Goal: Complete application form

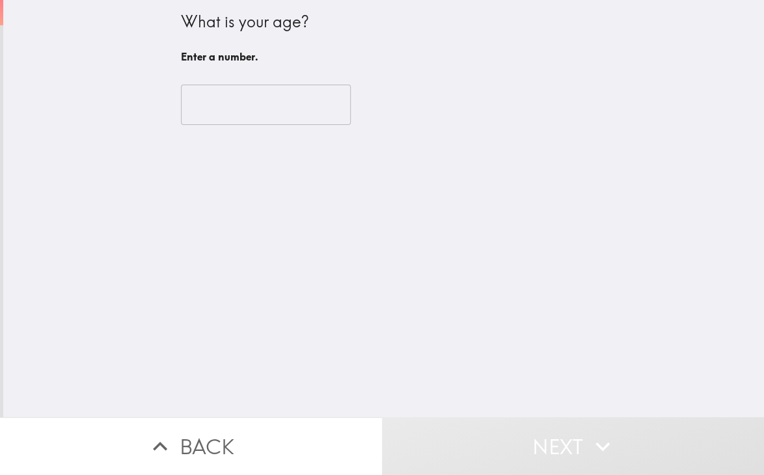
click at [219, 94] on input "number" at bounding box center [266, 105] width 170 height 40
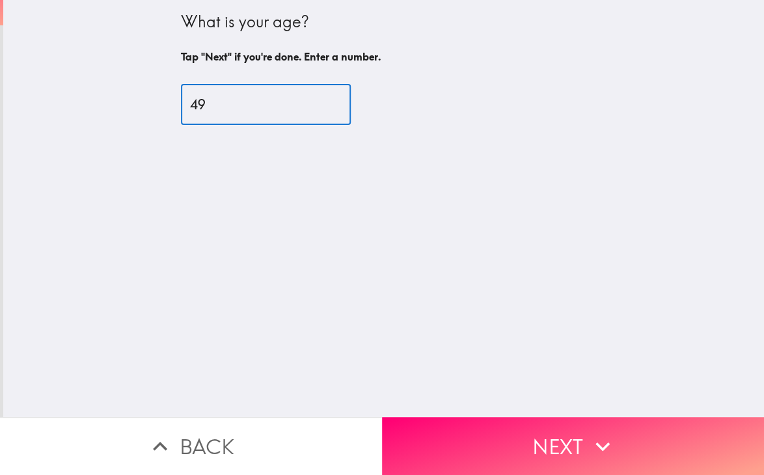
type input "49"
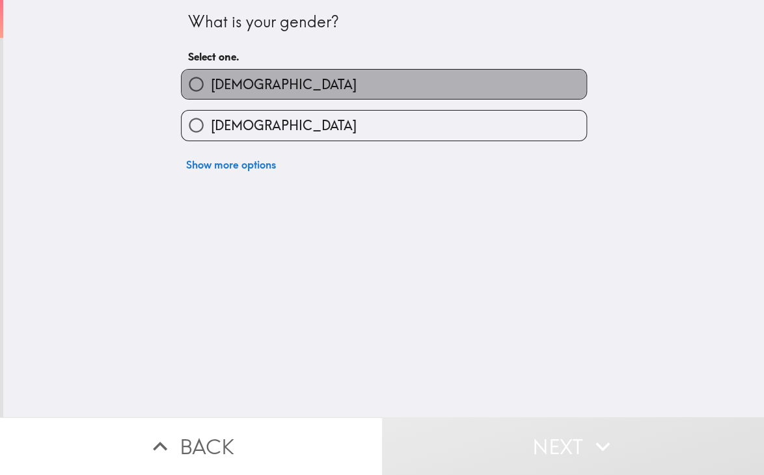
click at [242, 77] on label "[DEMOGRAPHIC_DATA]" at bounding box center [384, 84] width 405 height 29
click at [211, 77] on input "[DEMOGRAPHIC_DATA]" at bounding box center [196, 84] width 29 height 29
radio input "true"
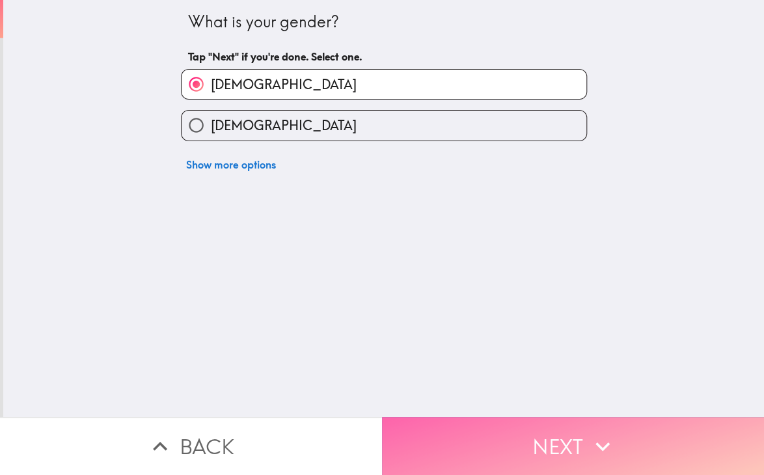
click at [551, 428] on button "Next" at bounding box center [573, 446] width 382 height 58
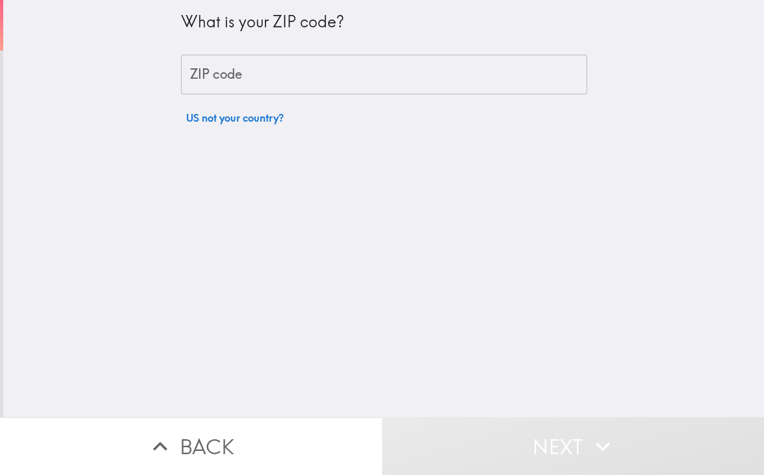
click at [225, 64] on input "ZIP code" at bounding box center [384, 75] width 406 height 40
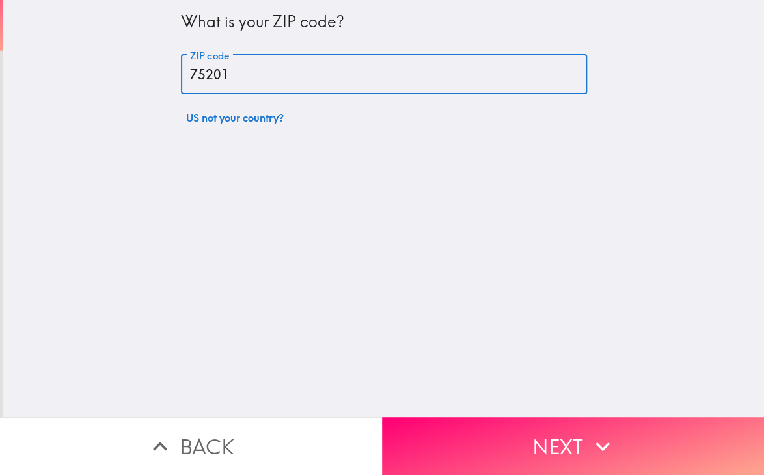
type input "75201"
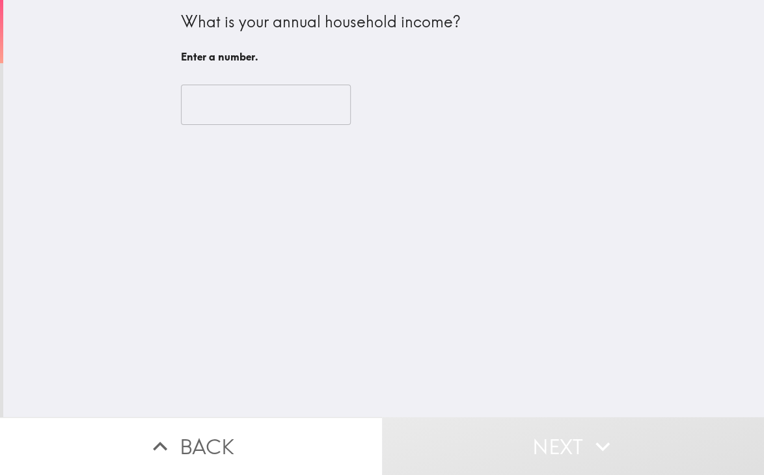
click at [284, 118] on input "number" at bounding box center [266, 105] width 170 height 40
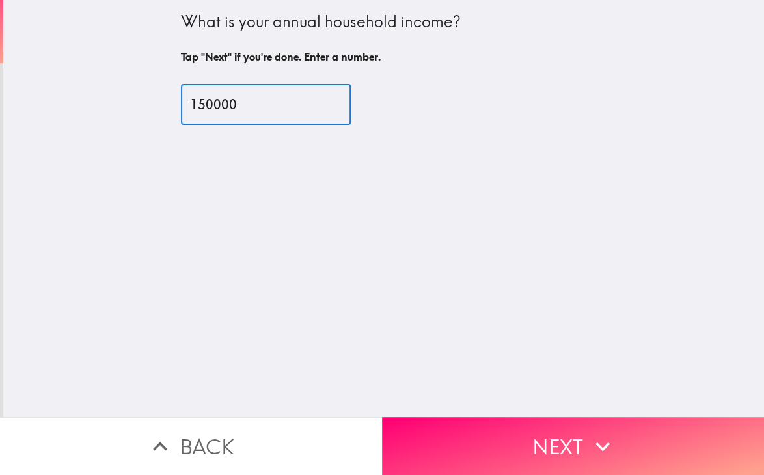
type input "150000"
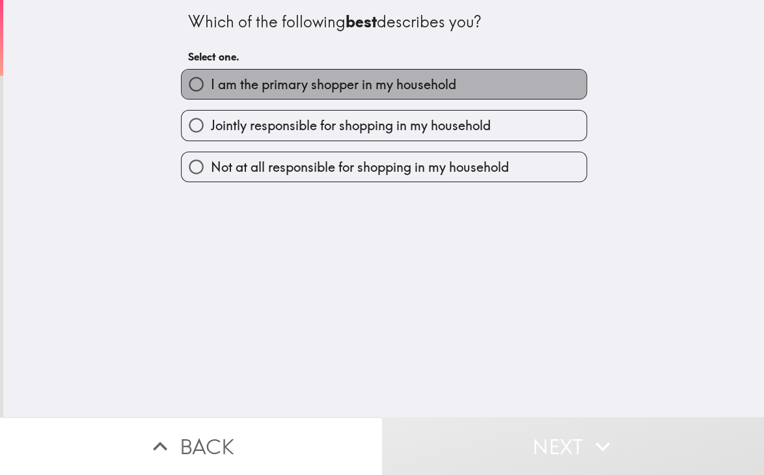
click at [260, 90] on span "I am the primary shopper in my household" at bounding box center [333, 84] width 245 height 18
click at [211, 90] on input "I am the primary shopper in my household" at bounding box center [196, 84] width 29 height 29
radio input "true"
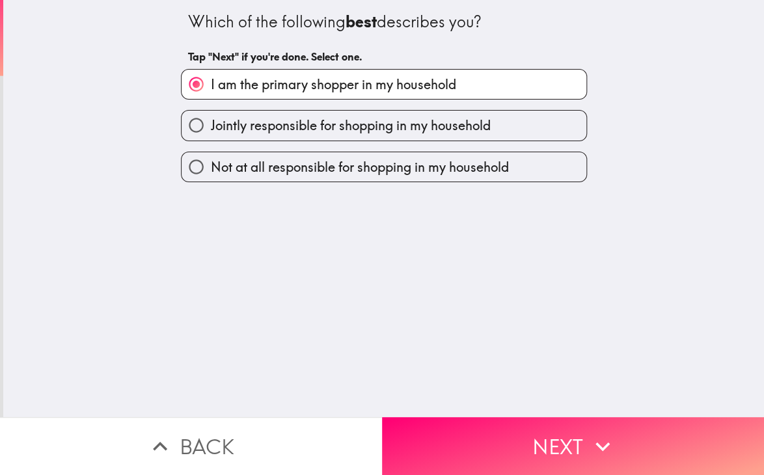
click at [578, 454] on button "Next" at bounding box center [573, 446] width 382 height 58
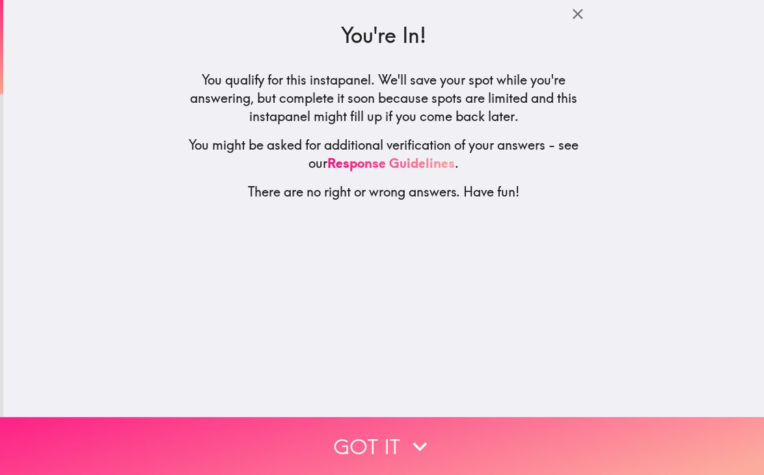
click at [375, 459] on button "Got it" at bounding box center [382, 446] width 764 height 58
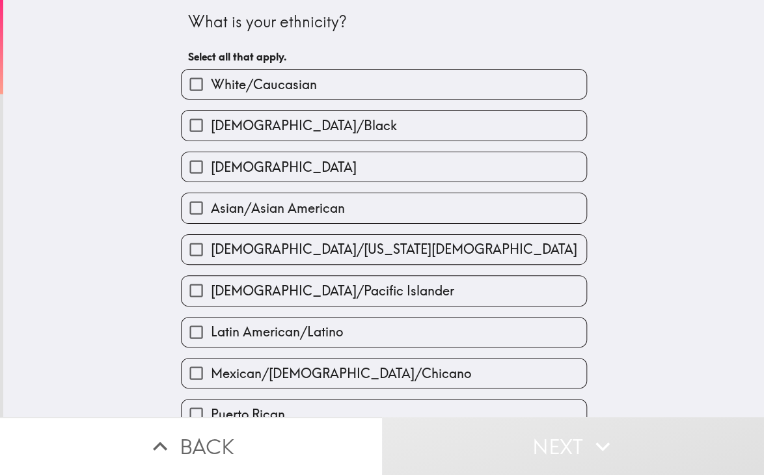
click at [233, 86] on span "White/Caucasian" at bounding box center [264, 84] width 106 height 18
click at [211, 86] on input "White/Caucasian" at bounding box center [196, 84] width 29 height 29
checkbox input "true"
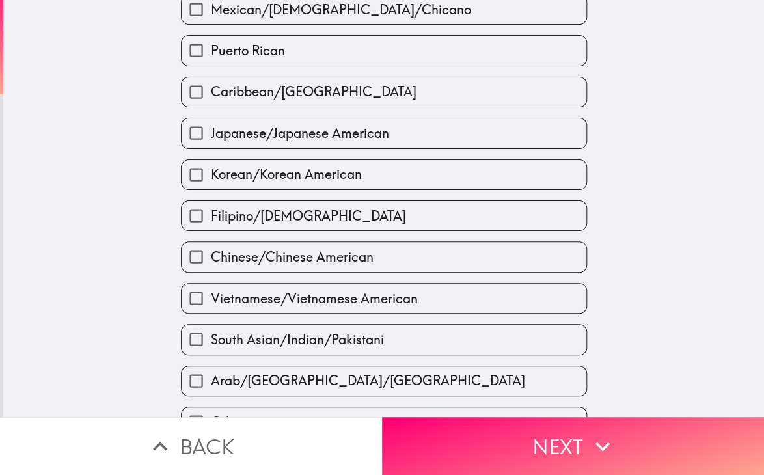
scroll to position [430, 0]
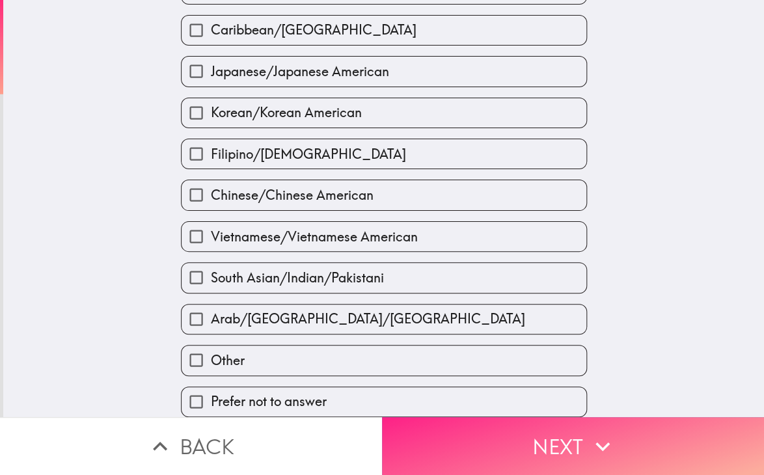
drag, startPoint x: 586, startPoint y: 422, endPoint x: 606, endPoint y: 433, distance: 23.0
click at [588, 432] on icon "button" at bounding box center [602, 446] width 29 height 29
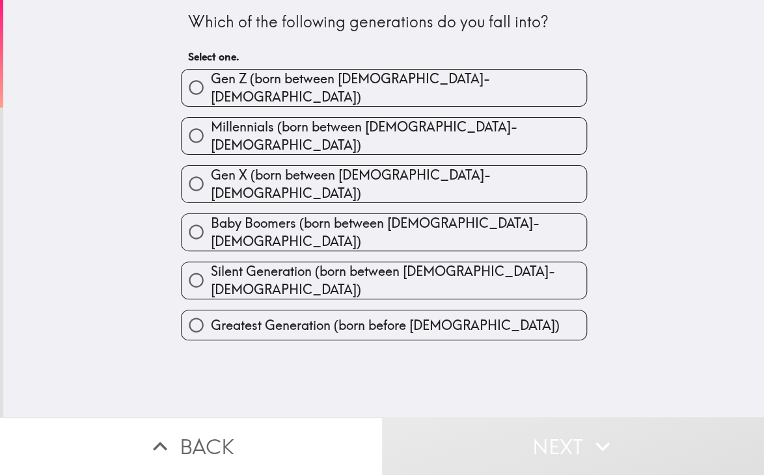
drag, startPoint x: 142, startPoint y: 22, endPoint x: 539, endPoint y: 325, distance: 499.7
click at [519, 308] on div "Which of the following generations do you fall into? Select one. [PERSON_NAME] …" at bounding box center [383, 208] width 761 height 417
click at [590, 360] on div "Which of the following generations do you fall into? Select one. [PERSON_NAME] …" at bounding box center [383, 208] width 761 height 417
click at [367, 167] on span "Gen X (born between [DEMOGRAPHIC_DATA]-[DEMOGRAPHIC_DATA])" at bounding box center [398, 184] width 375 height 36
click at [211, 169] on input "Gen X (born between [DEMOGRAPHIC_DATA]-[DEMOGRAPHIC_DATA])" at bounding box center [196, 183] width 29 height 29
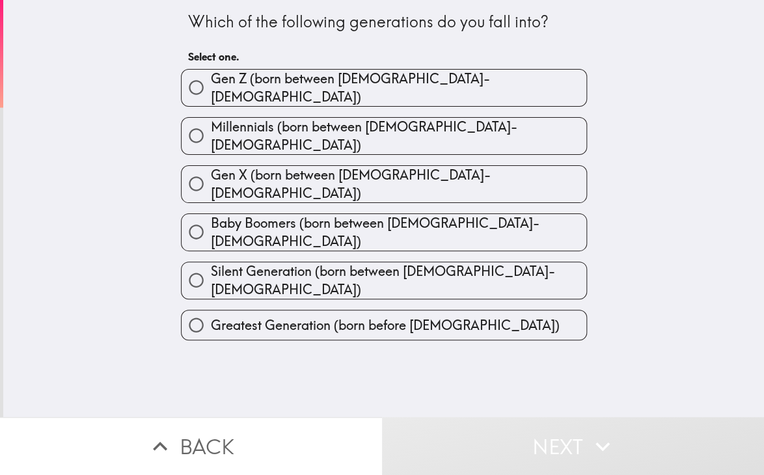
radio input "true"
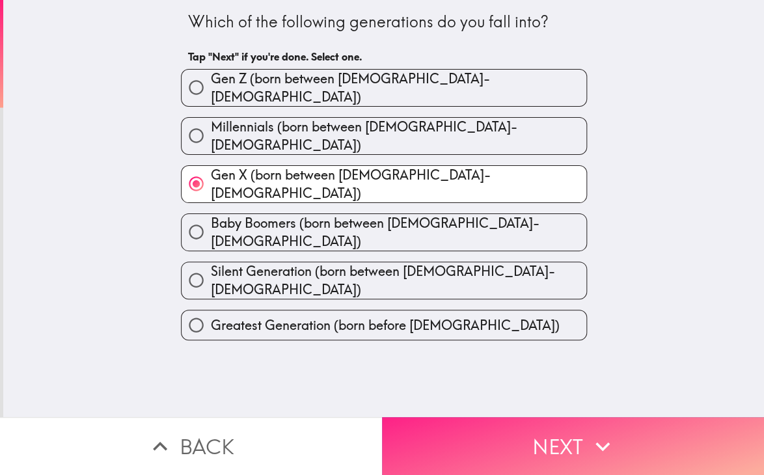
click at [505, 422] on button "Next" at bounding box center [573, 446] width 382 height 58
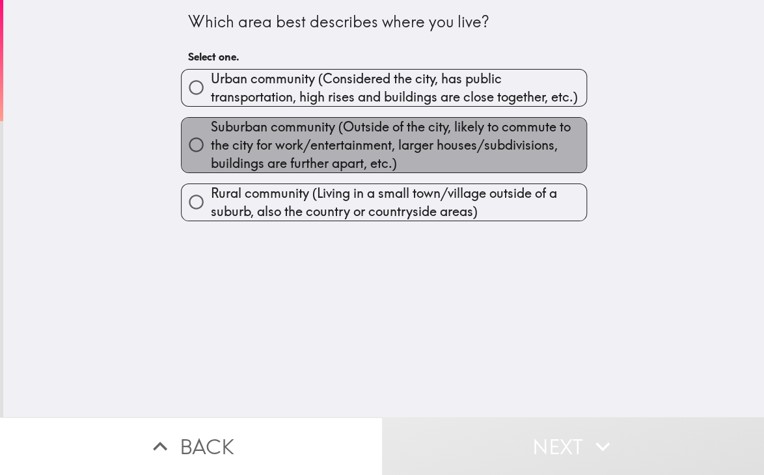
click at [282, 141] on span "Suburban community (Outside of the city, likely to commute to the city for work…" at bounding box center [398, 145] width 375 height 55
click at [211, 141] on input "Suburban community (Outside of the city, likely to commute to the city for work…" at bounding box center [196, 144] width 29 height 29
radio input "true"
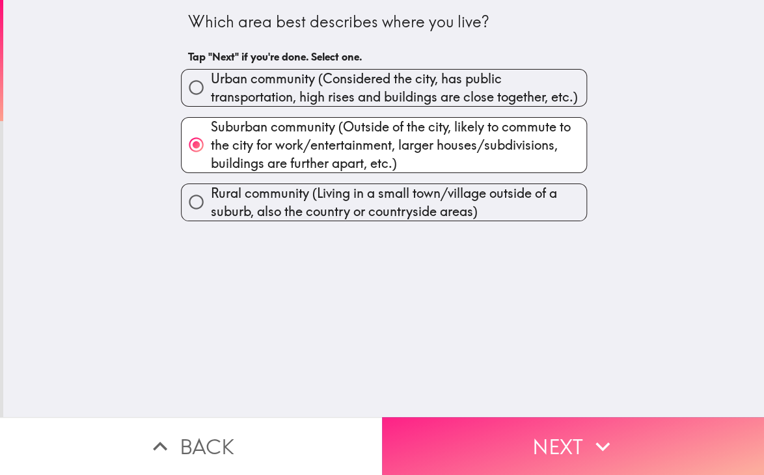
click at [573, 445] on button "Next" at bounding box center [573, 446] width 382 height 58
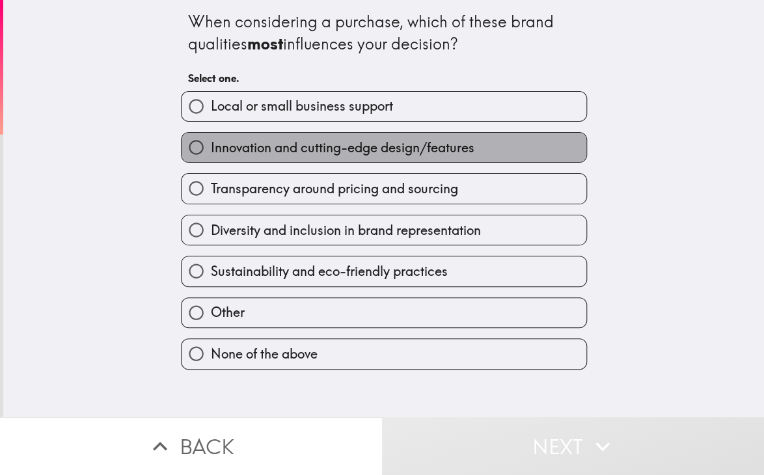
click at [362, 144] on span "Innovation and cutting-edge design/features" at bounding box center [343, 148] width 264 height 18
click at [211, 144] on input "Innovation and cutting-edge design/features" at bounding box center [196, 147] width 29 height 29
radio input "true"
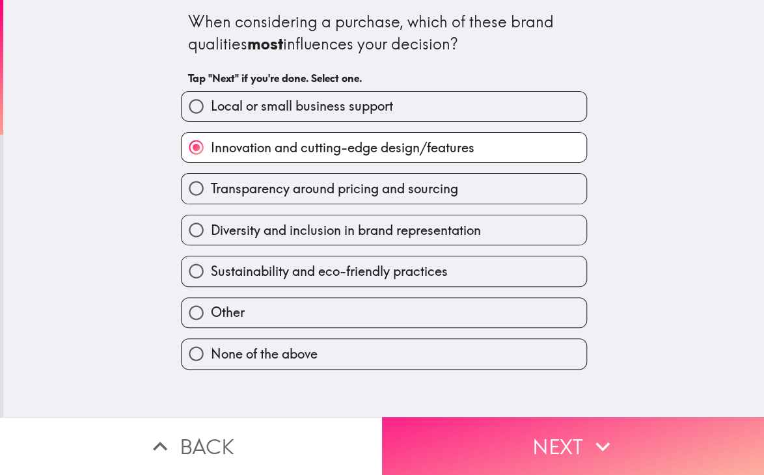
click at [591, 432] on icon "button" at bounding box center [602, 446] width 29 height 29
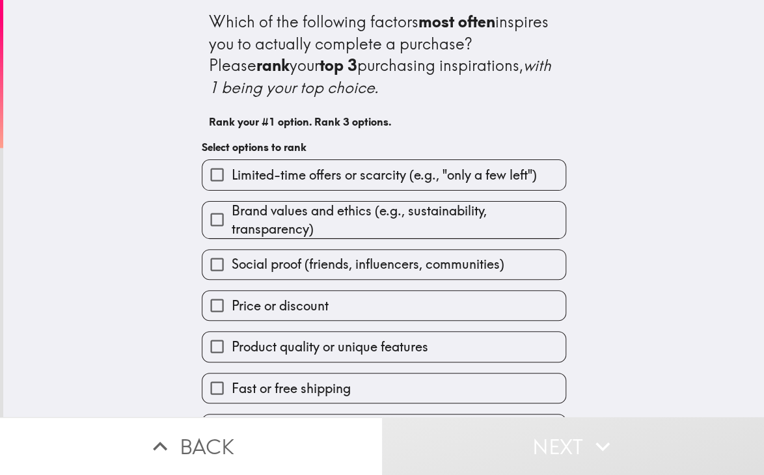
scroll to position [36, 0]
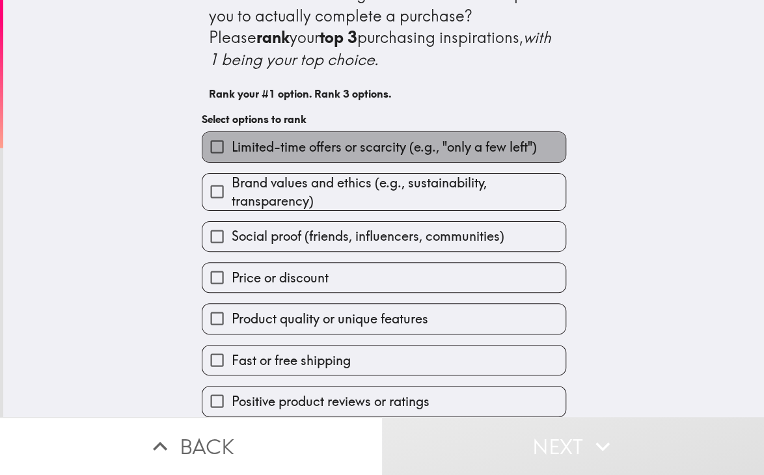
click at [350, 138] on span "Limited-time offers or scarcity (e.g., "only a few left")" at bounding box center [384, 147] width 305 height 18
click at [232, 136] on input "Limited-time offers or scarcity (e.g., "only a few left")" at bounding box center [216, 146] width 29 height 29
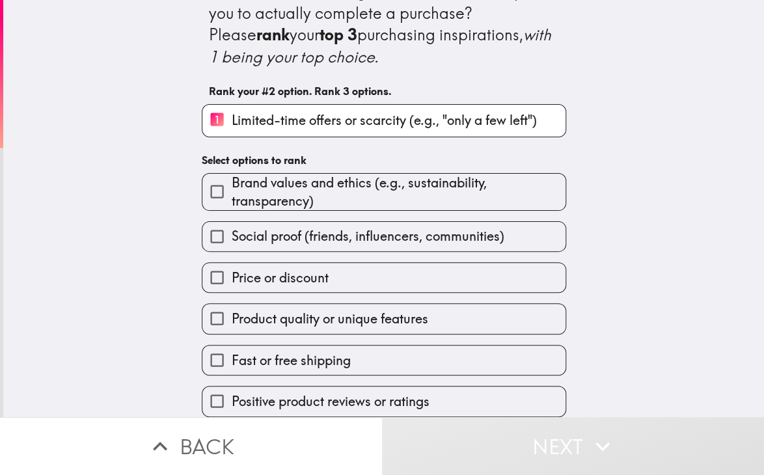
scroll to position [38, 0]
click at [279, 321] on label "Product quality or unique features" at bounding box center [383, 318] width 363 height 29
click at [232, 321] on input "Product quality or unique features" at bounding box center [216, 318] width 29 height 29
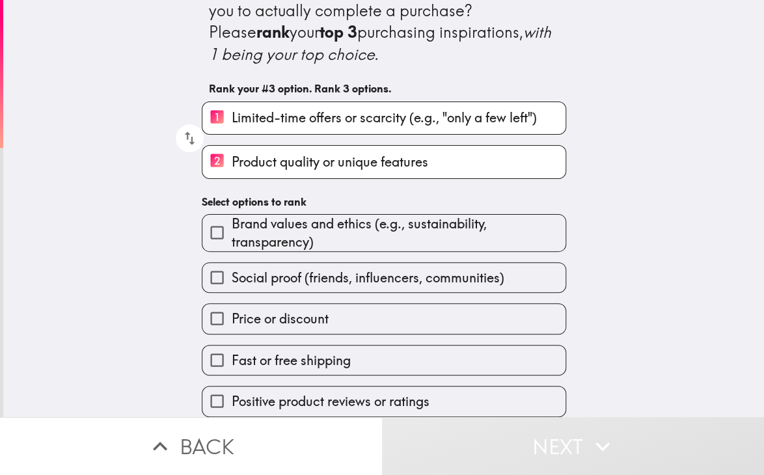
scroll to position [41, 0]
click at [279, 314] on span "Price or discount" at bounding box center [280, 319] width 97 height 18
click at [232, 314] on input "Price or discount" at bounding box center [216, 318] width 29 height 29
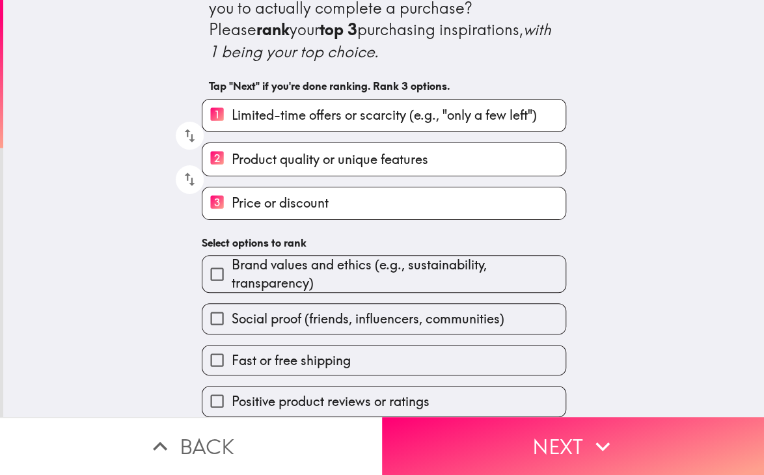
click at [306, 258] on span "Brand values and ethics (e.g., sustainability, transparency)" at bounding box center [399, 274] width 334 height 36
click at [232, 260] on input "Brand values and ethics (e.g., sustainability, transparency)" at bounding box center [216, 274] width 29 height 29
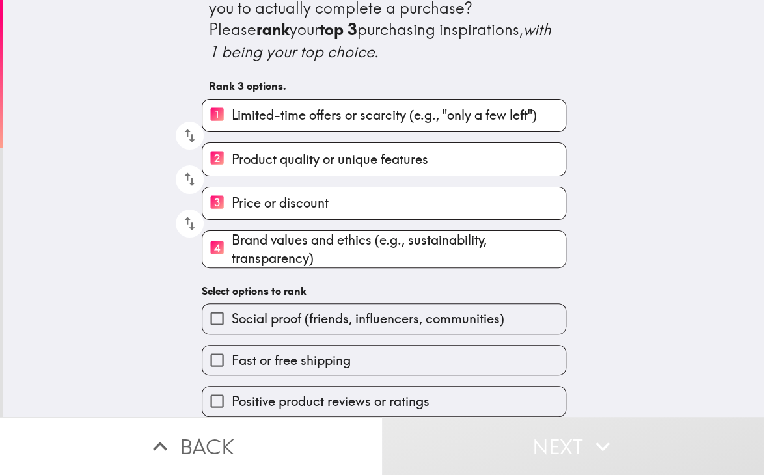
scroll to position [44, 0]
click at [273, 364] on label "Fast or free shipping" at bounding box center [383, 360] width 363 height 29
click at [232, 364] on input "Fast or free shipping" at bounding box center [216, 360] width 29 height 29
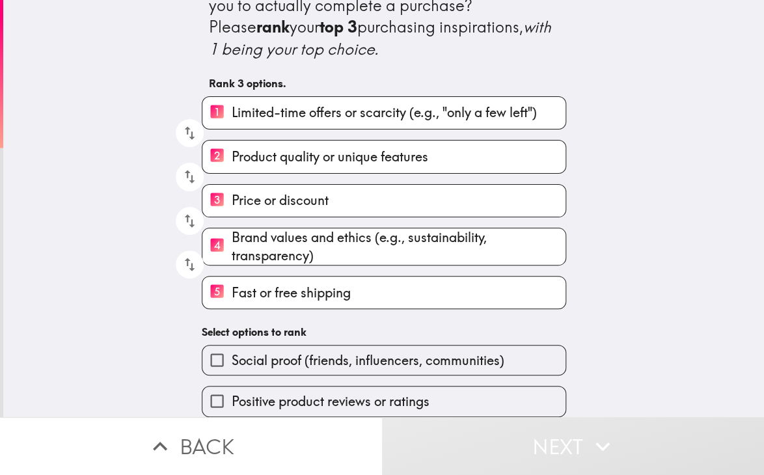
scroll to position [46, 0]
click at [415, 361] on label "Social proof (friends, influencers, communities)" at bounding box center [383, 360] width 363 height 29
click at [232, 361] on input "Social proof (friends, influencers, communities)" at bounding box center [216, 360] width 29 height 29
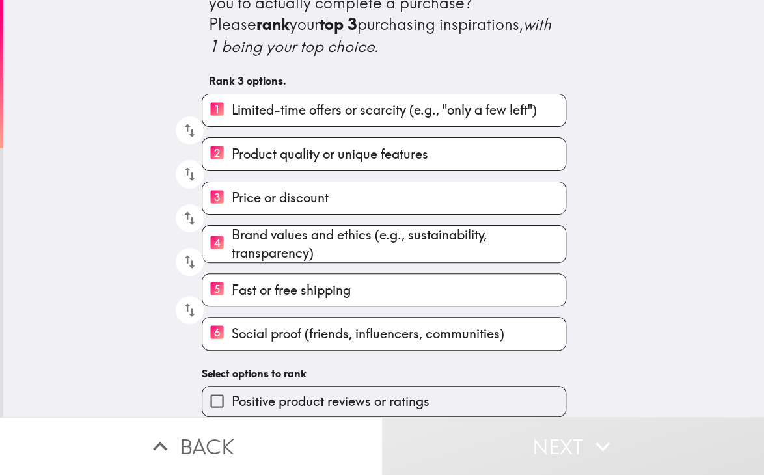
click at [345, 402] on span "Positive product reviews or ratings" at bounding box center [331, 401] width 198 height 18
click at [232, 402] on input "Positive product reviews or ratings" at bounding box center [216, 401] width 29 height 29
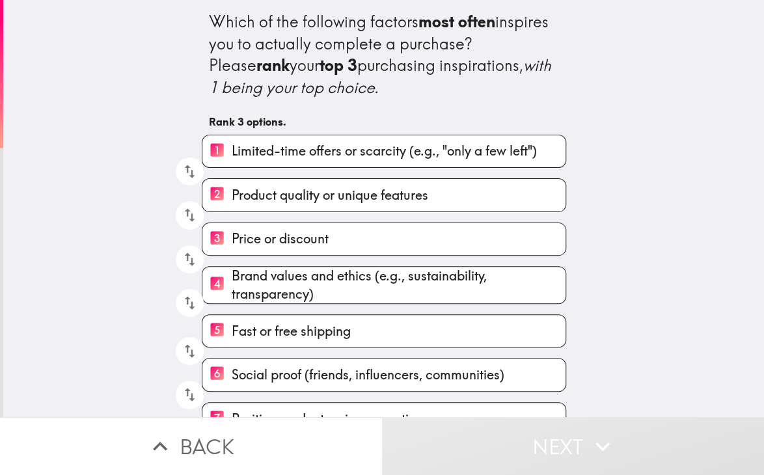
scroll to position [26, 0]
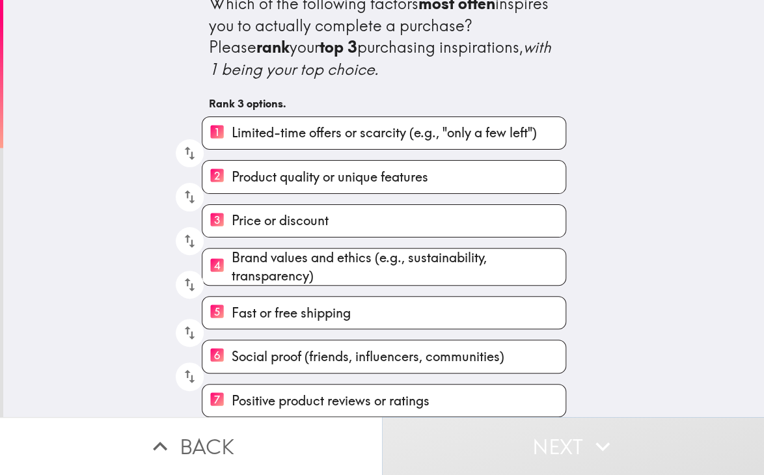
click at [593, 432] on icon "button" at bounding box center [602, 446] width 29 height 29
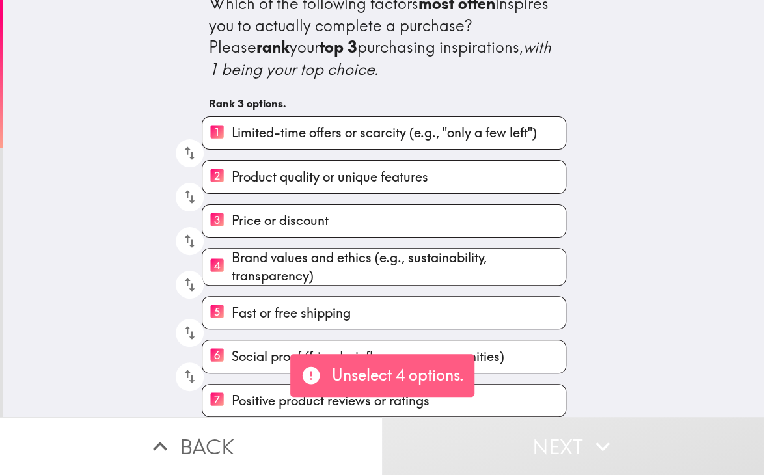
click at [213, 392] on input "7 Positive product reviews or ratings" at bounding box center [216, 401] width 29 height 32
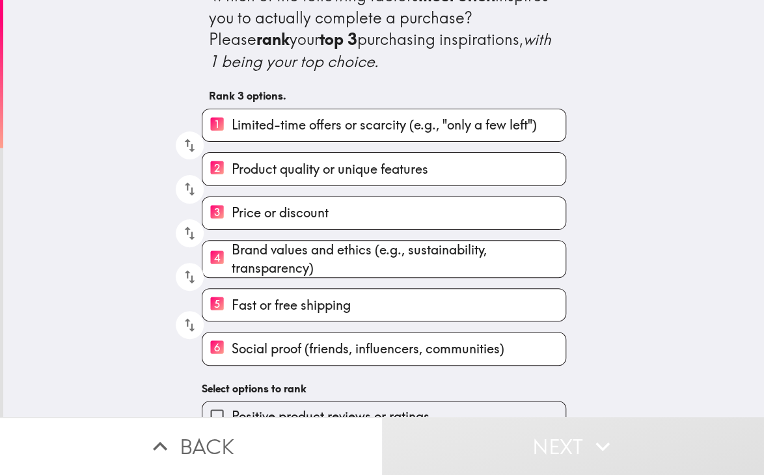
click at [286, 241] on span "Brand values and ethics (e.g., sustainability, transparency)" at bounding box center [399, 259] width 334 height 36
click at [232, 243] on input "4 Brand values and ethics (e.g., sustainability, transparency)" at bounding box center [216, 259] width 29 height 32
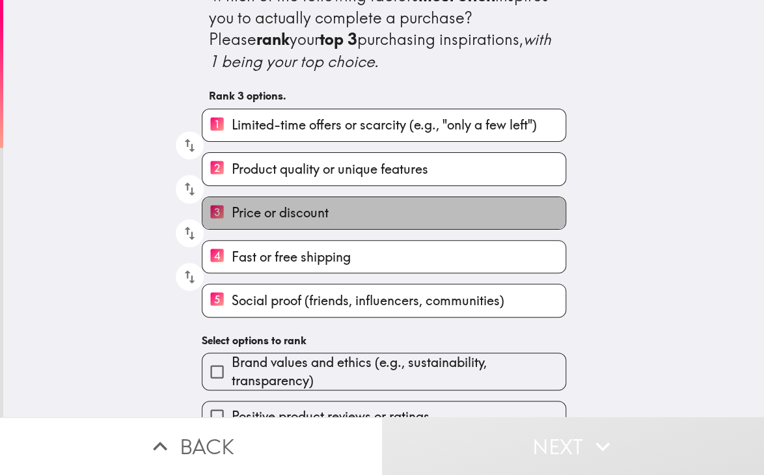
click at [286, 216] on span "Price or discount" at bounding box center [280, 213] width 97 height 18
click at [232, 216] on input "3 Price or discount" at bounding box center [216, 213] width 29 height 32
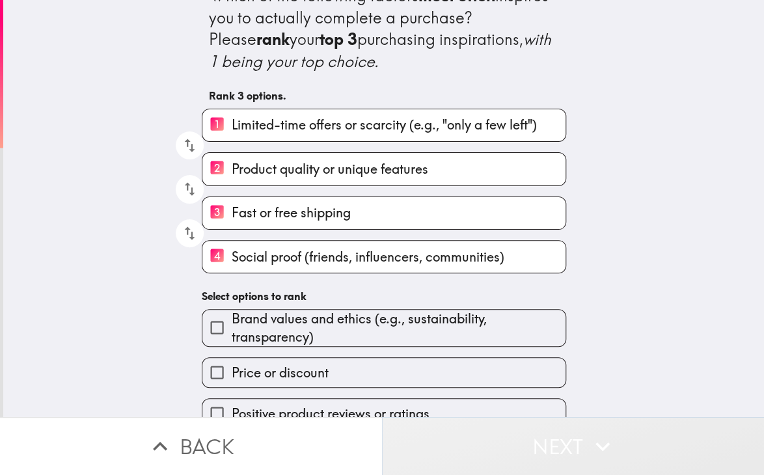
click at [555, 426] on button "Next" at bounding box center [573, 446] width 382 height 58
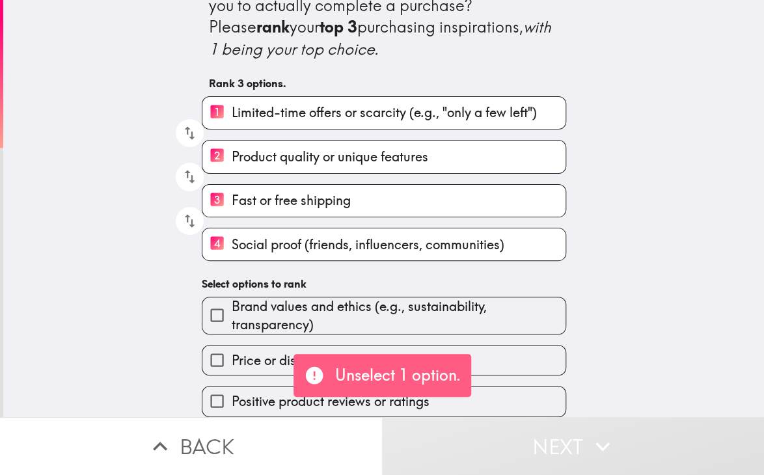
scroll to position [46, 0]
click at [267, 236] on span "Social proof (friends, influencers, communities)" at bounding box center [368, 245] width 273 height 18
click at [232, 232] on input "4 Social proof (friends, influencers, communities)" at bounding box center [216, 244] width 29 height 32
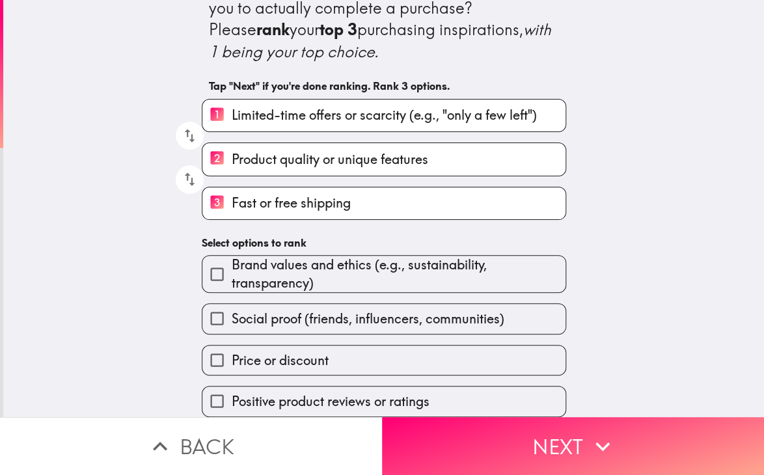
scroll to position [44, 0]
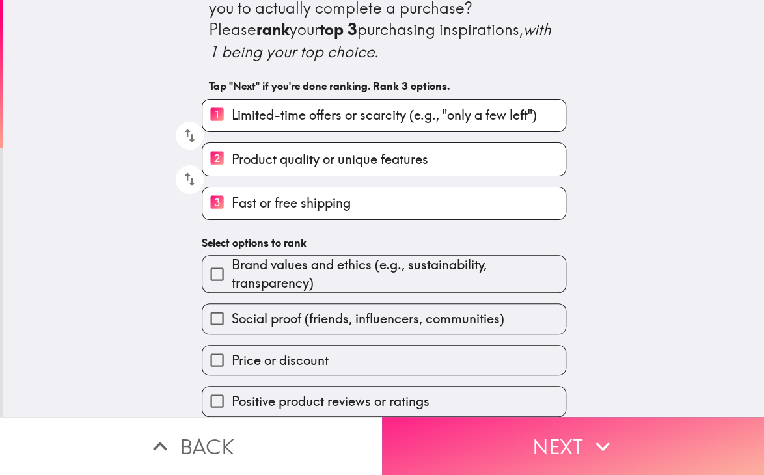
click at [588, 432] on icon "button" at bounding box center [602, 446] width 29 height 29
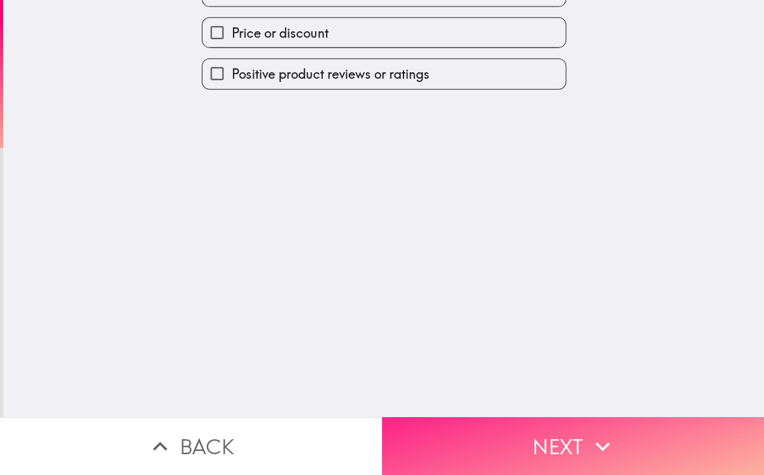
scroll to position [0, 0]
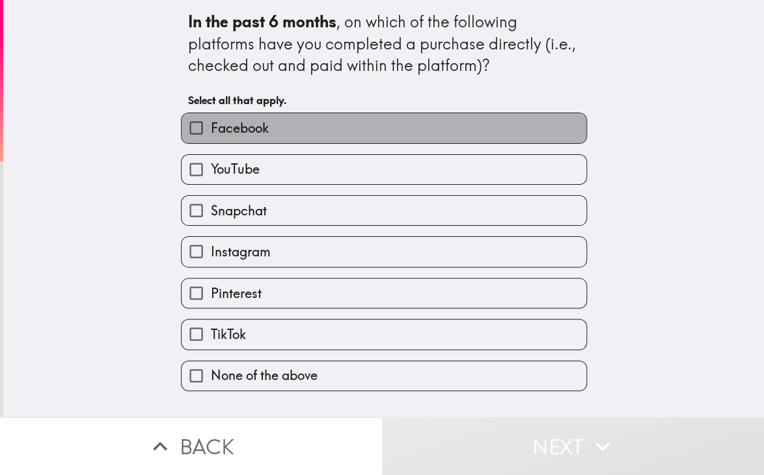
click at [247, 142] on label "Facebook" at bounding box center [384, 127] width 405 height 29
click at [211, 142] on input "Facebook" at bounding box center [196, 127] width 29 height 29
checkbox input "true"
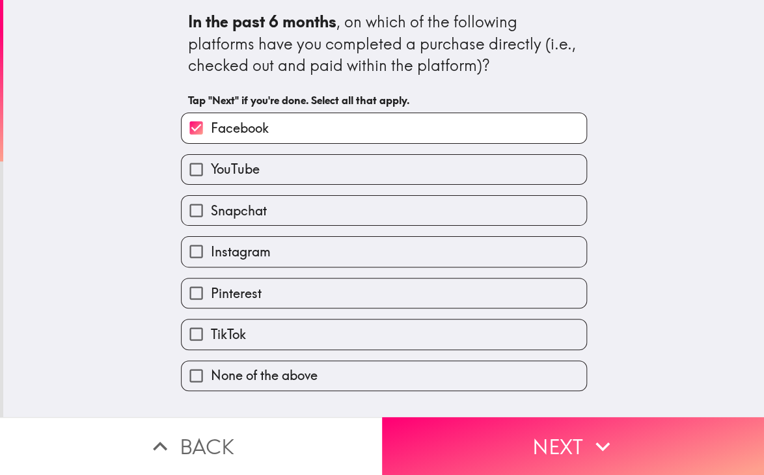
click at [254, 165] on label "YouTube" at bounding box center [384, 169] width 405 height 29
click at [211, 165] on input "YouTube" at bounding box center [196, 169] width 29 height 29
checkbox input "true"
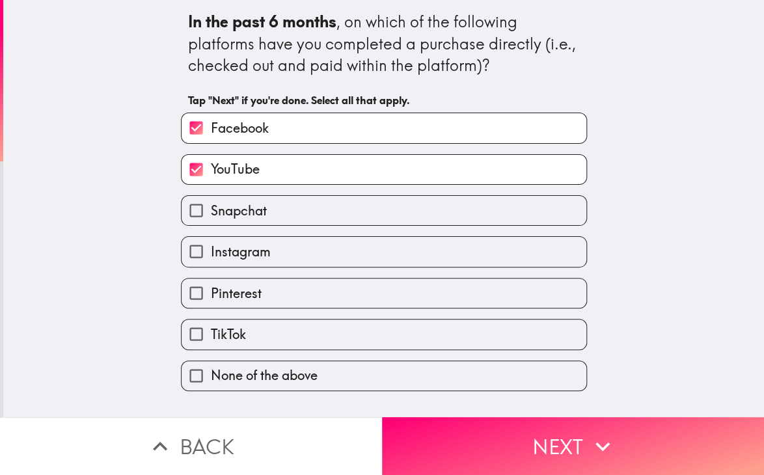
drag, startPoint x: 267, startPoint y: 211, endPoint x: 267, endPoint y: 234, distance: 22.8
click at [267, 213] on label "Snapchat" at bounding box center [384, 210] width 405 height 29
click at [211, 213] on input "Snapchat" at bounding box center [196, 210] width 29 height 29
checkbox input "true"
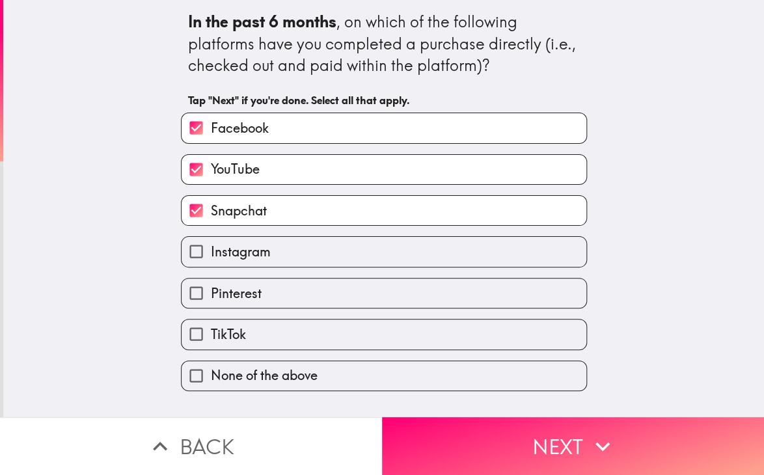
click at [267, 245] on label "Instagram" at bounding box center [384, 251] width 405 height 29
click at [211, 245] on input "Instagram" at bounding box center [196, 251] width 29 height 29
checkbox input "true"
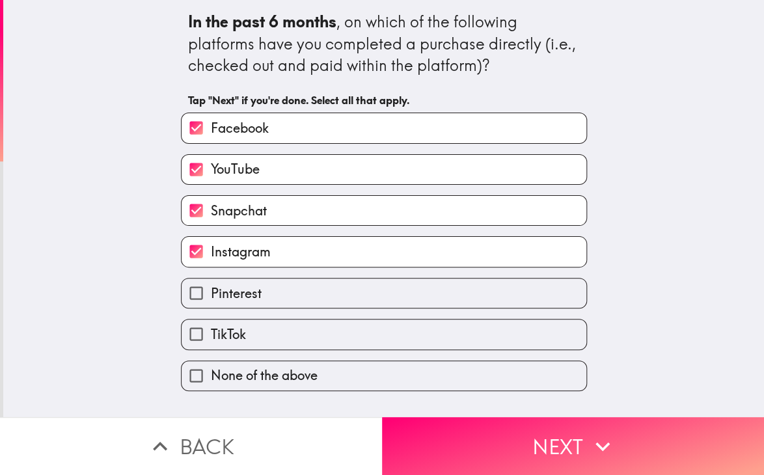
click at [271, 288] on label "Pinterest" at bounding box center [384, 293] width 405 height 29
click at [211, 288] on input "Pinterest" at bounding box center [196, 293] width 29 height 29
checkbox input "true"
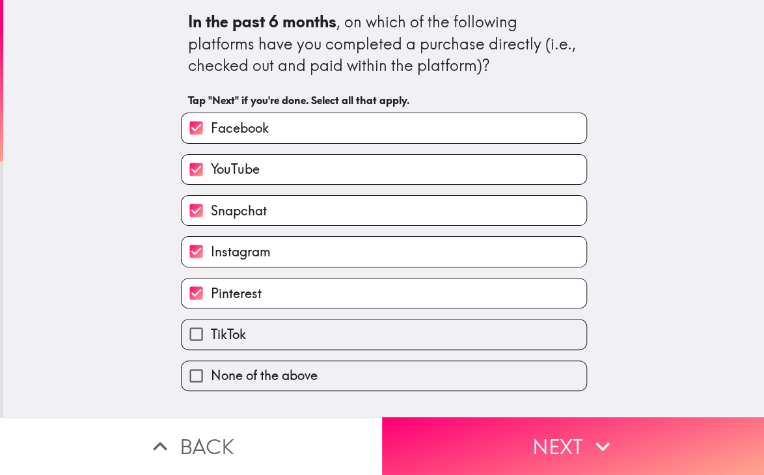
click at [280, 336] on label "TikTok" at bounding box center [384, 334] width 405 height 29
click at [211, 336] on input "TikTok" at bounding box center [196, 334] width 29 height 29
checkbox input "true"
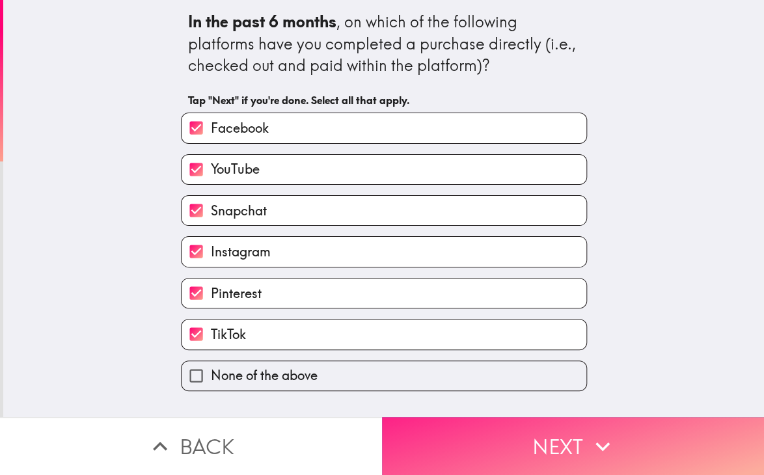
drag, startPoint x: 596, startPoint y: 430, endPoint x: 623, endPoint y: 437, distance: 28.3
click at [594, 432] on icon "button" at bounding box center [602, 446] width 29 height 29
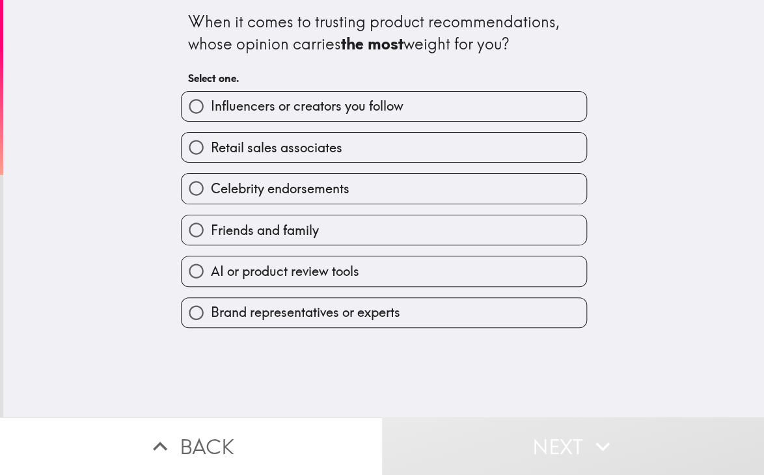
click at [257, 241] on label "Friends and family" at bounding box center [384, 229] width 405 height 29
click at [211, 241] on input "Friends and family" at bounding box center [196, 229] width 29 height 29
radio input "true"
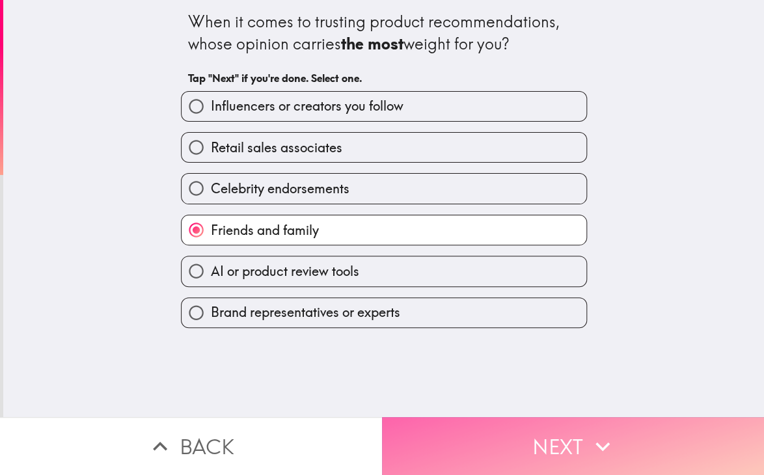
click at [544, 458] on button "Next" at bounding box center [573, 446] width 382 height 58
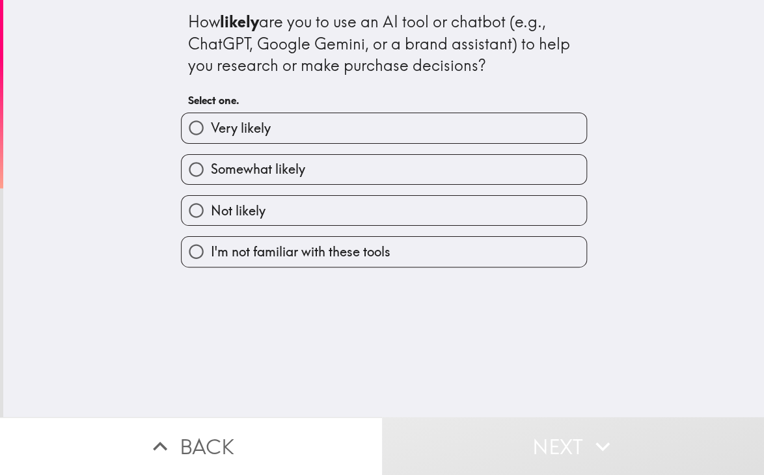
click at [247, 165] on span "Somewhat likely" at bounding box center [258, 169] width 94 height 18
click at [211, 165] on input "Somewhat likely" at bounding box center [196, 169] width 29 height 29
radio input "true"
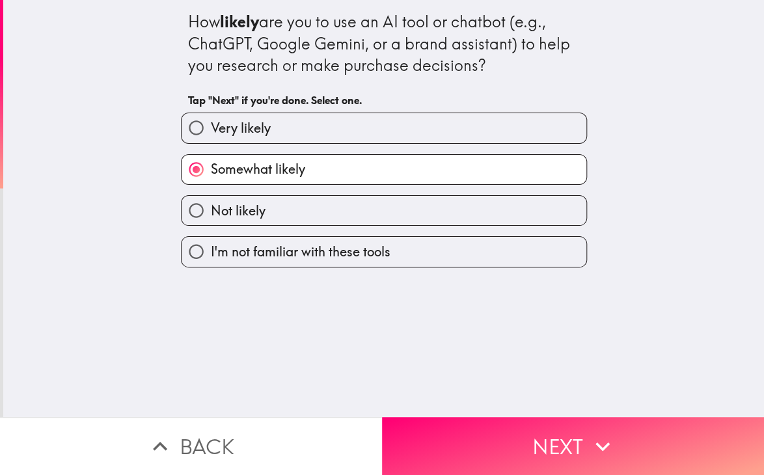
click at [346, 130] on label "Very likely" at bounding box center [384, 127] width 405 height 29
click at [211, 130] on input "Very likely" at bounding box center [196, 127] width 29 height 29
radio input "true"
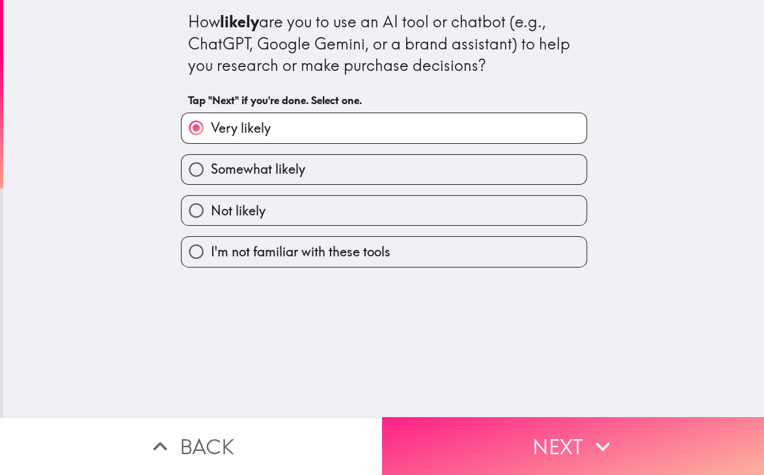
click at [530, 435] on button "Next" at bounding box center [573, 446] width 382 height 58
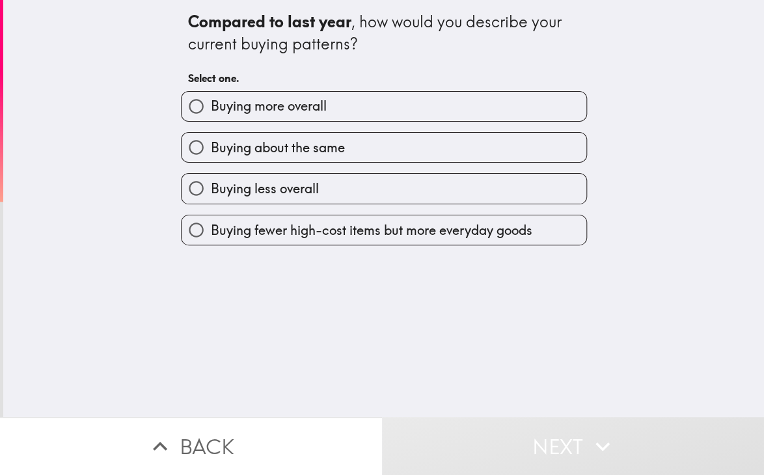
click at [266, 144] on span "Buying about the same" at bounding box center [278, 148] width 134 height 18
click at [211, 144] on input "Buying about the same" at bounding box center [196, 147] width 29 height 29
radio input "true"
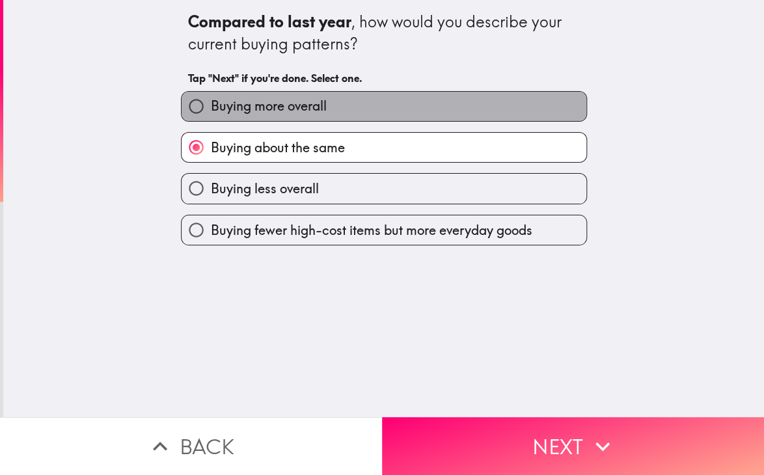
click at [307, 111] on span "Buying more overall" at bounding box center [269, 106] width 116 height 18
click at [211, 111] on input "Buying more overall" at bounding box center [196, 106] width 29 height 29
radio input "true"
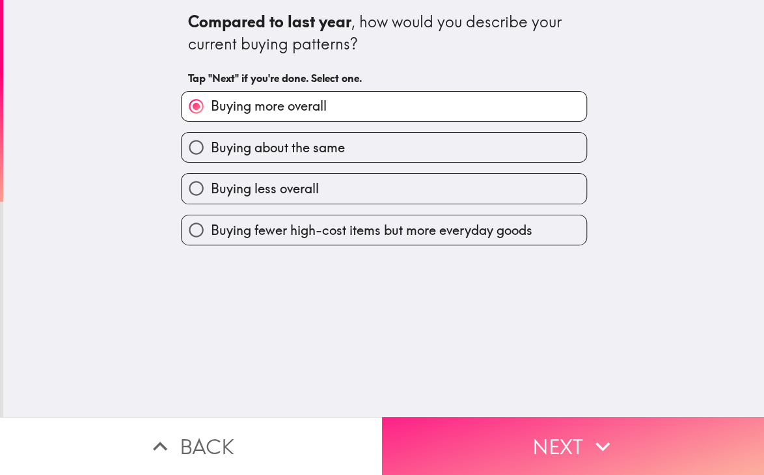
click at [517, 456] on button "Next" at bounding box center [573, 446] width 382 height 58
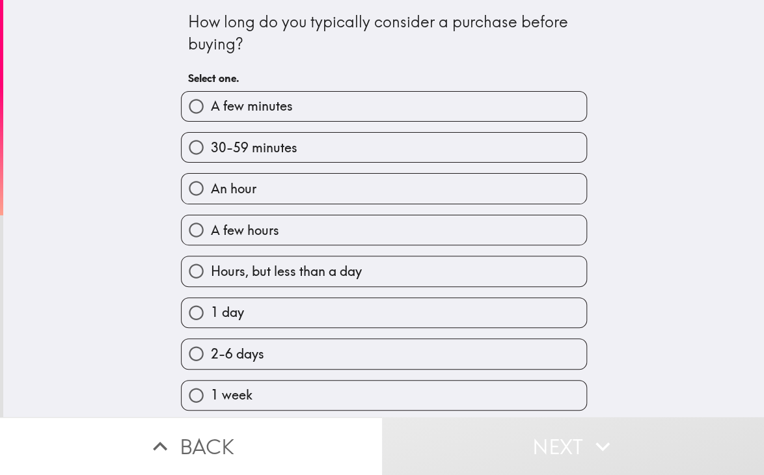
click at [238, 355] on span "2-6 days" at bounding box center [237, 354] width 53 height 18
click at [211, 355] on input "2-6 days" at bounding box center [196, 353] width 29 height 29
radio input "true"
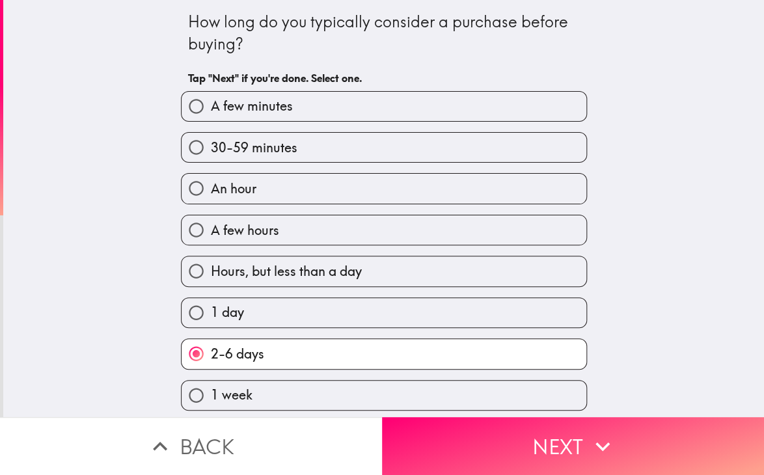
scroll to position [260, 0]
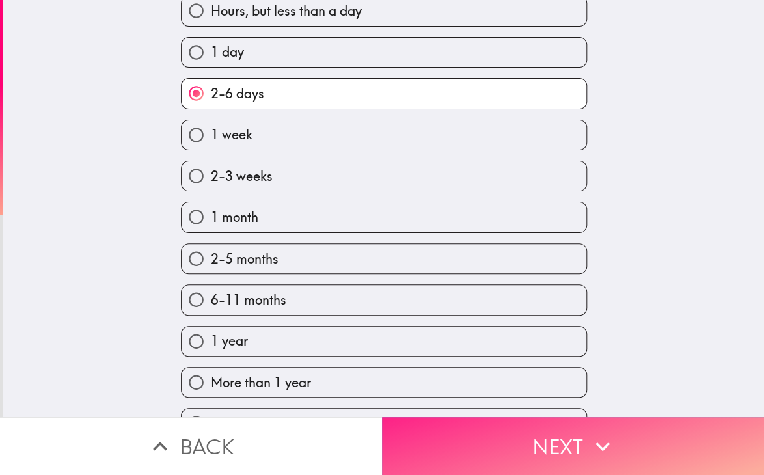
click at [594, 433] on icon "button" at bounding box center [602, 446] width 29 height 29
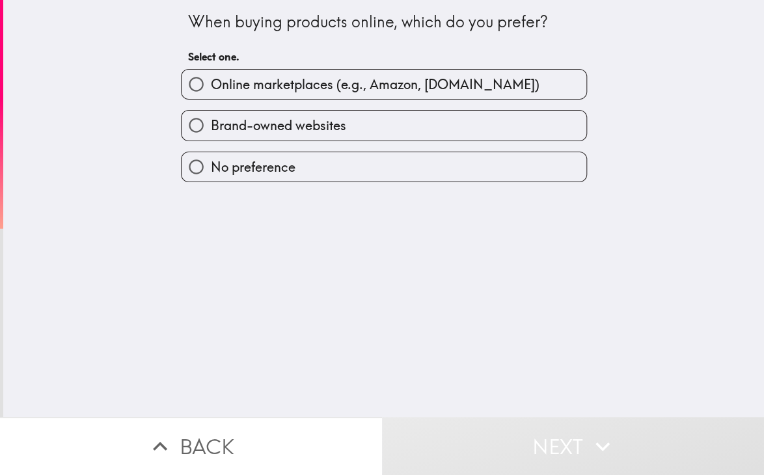
click at [318, 96] on label "Online marketplaces (e.g., Amazon, [DOMAIN_NAME])" at bounding box center [384, 84] width 405 height 29
click at [211, 96] on input "Online marketplaces (e.g., Amazon, [DOMAIN_NAME])" at bounding box center [196, 84] width 29 height 29
radio input "true"
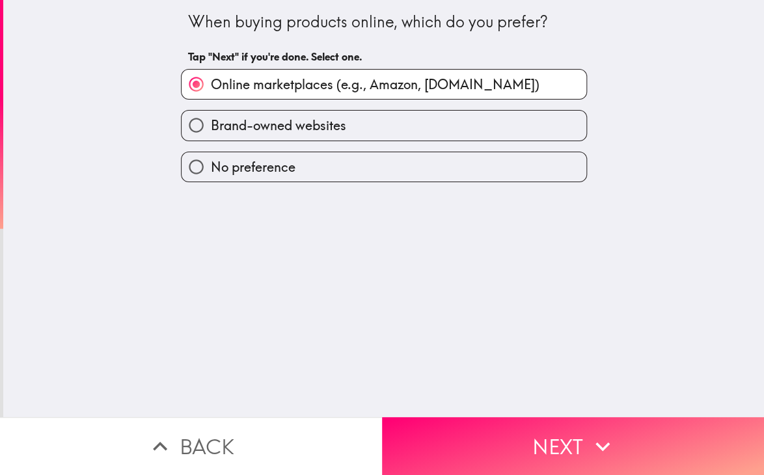
click at [509, 380] on div "When buying products online, which do you prefer? Tap "Next" if you're done. Se…" at bounding box center [383, 208] width 761 height 417
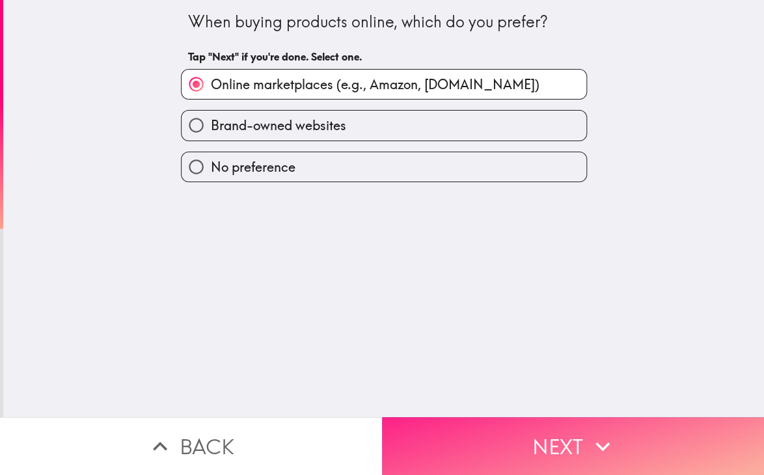
click at [551, 457] on button "Next" at bounding box center [573, 446] width 382 height 58
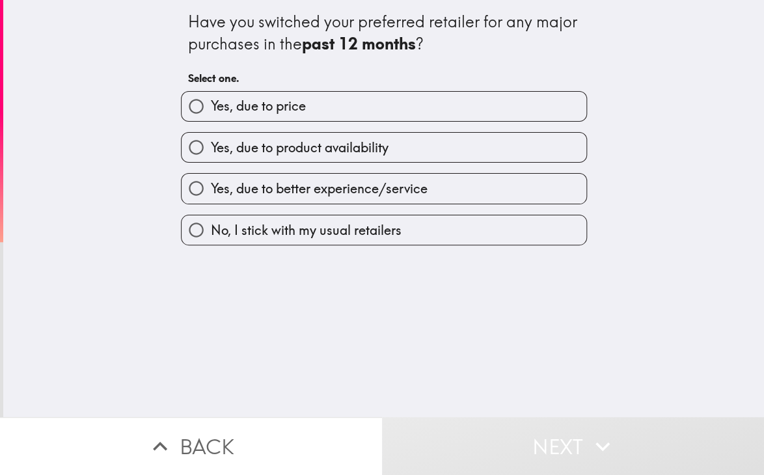
click at [312, 107] on label "Yes, due to price" at bounding box center [384, 106] width 405 height 29
click at [211, 107] on input "Yes, due to price" at bounding box center [196, 106] width 29 height 29
radio input "true"
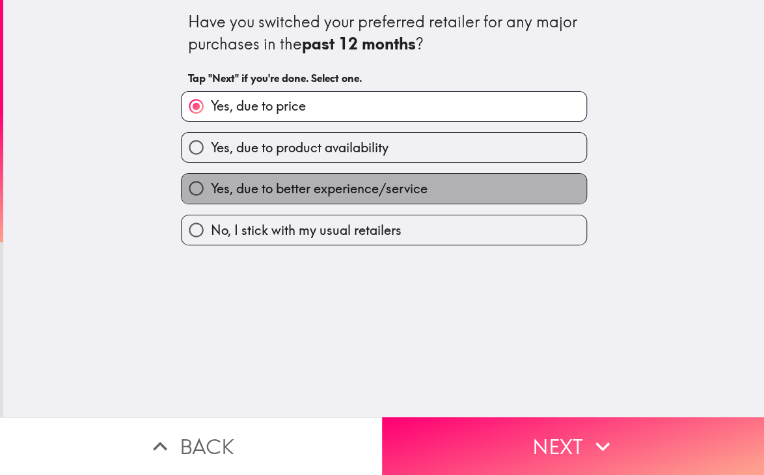
click at [364, 201] on label "Yes, due to better experience/service" at bounding box center [384, 188] width 405 height 29
click at [211, 201] on input "Yes, due to better experience/service" at bounding box center [196, 188] width 29 height 29
radio input "true"
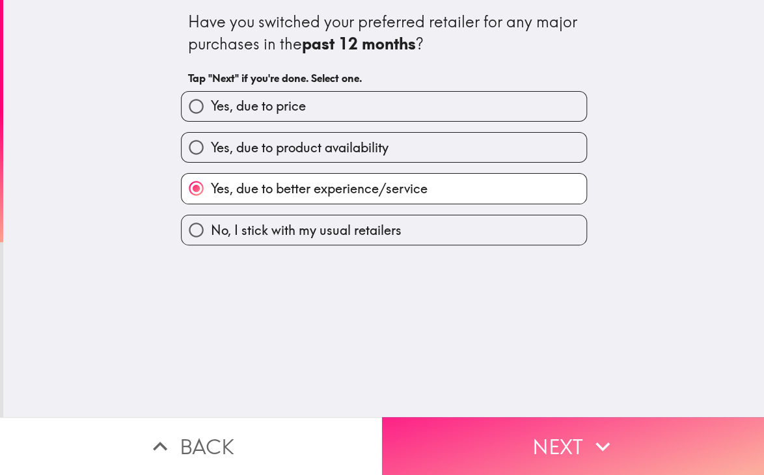
click at [523, 443] on button "Next" at bounding box center [573, 446] width 382 height 58
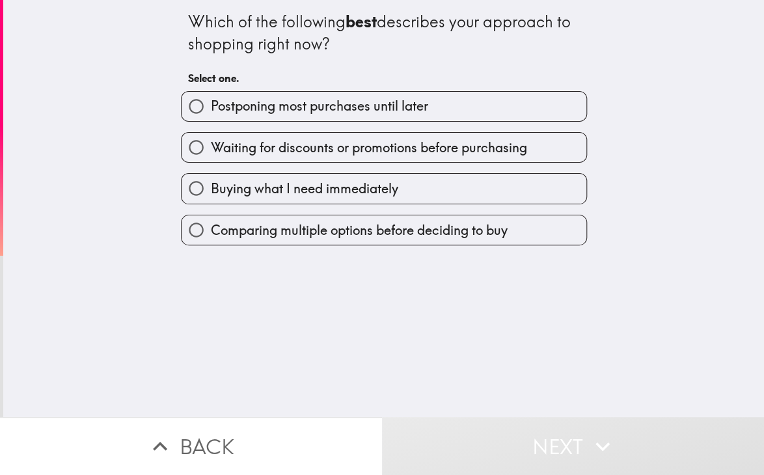
drag, startPoint x: 276, startPoint y: 230, endPoint x: 437, endPoint y: 320, distance: 185.0
click at [276, 230] on span "Comparing multiple options before deciding to buy" at bounding box center [359, 230] width 297 height 18
click at [211, 230] on input "Comparing multiple options before deciding to buy" at bounding box center [196, 229] width 29 height 29
radio input "true"
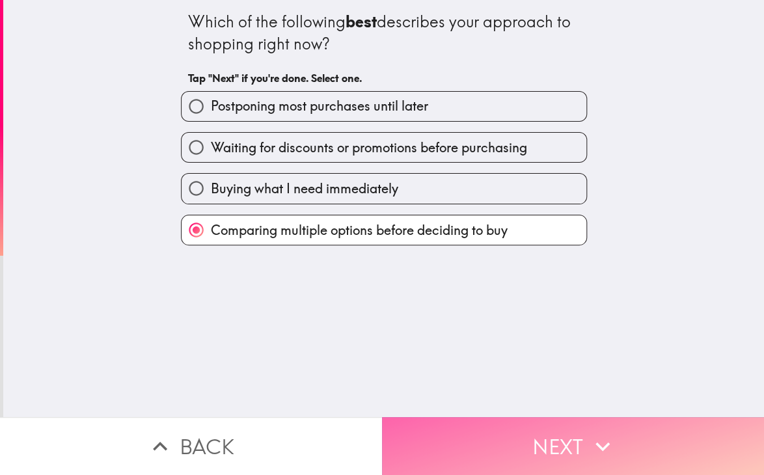
click at [522, 433] on button "Next" at bounding box center [573, 446] width 382 height 58
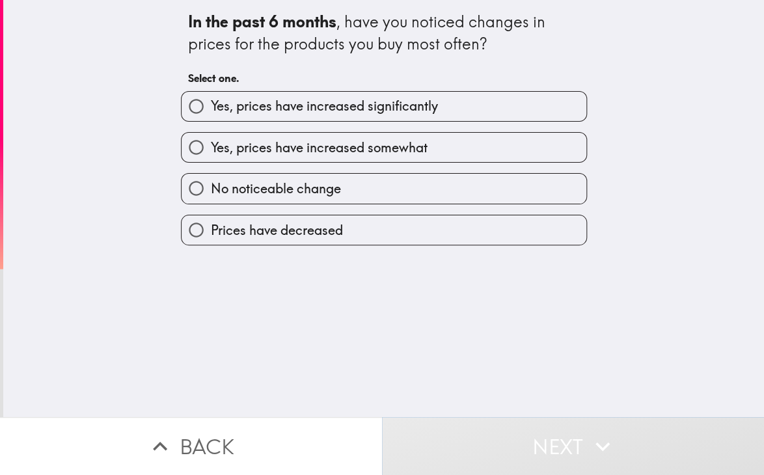
drag, startPoint x: 115, startPoint y: 14, endPoint x: 517, endPoint y: 432, distance: 580.4
click at [514, 432] on div "In the past 6 months , have you noticed changes in prices for the products you …" at bounding box center [382, 237] width 764 height 475
click at [348, 143] on span "Yes, prices have increased somewhat" at bounding box center [319, 148] width 217 height 18
click at [211, 143] on input "Yes, prices have increased somewhat" at bounding box center [196, 147] width 29 height 29
radio input "true"
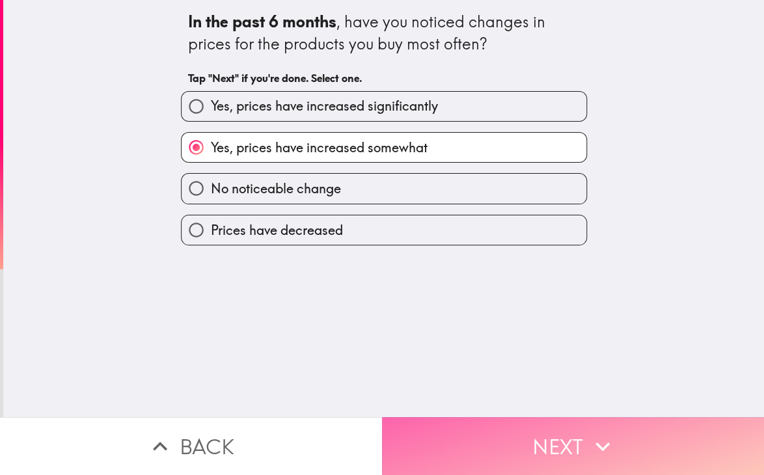
click at [526, 426] on button "Next" at bounding box center [573, 446] width 382 height 58
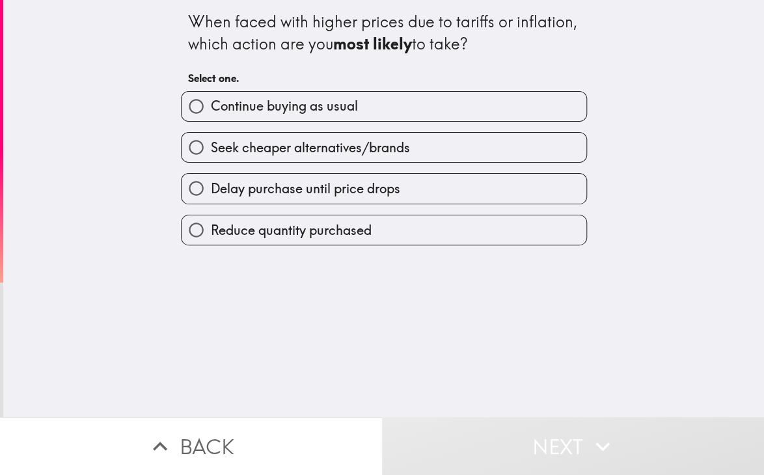
click at [273, 146] on span "Seek cheaper alternatives/brands" at bounding box center [310, 148] width 199 height 18
click at [211, 146] on input "Seek cheaper alternatives/brands" at bounding box center [196, 147] width 29 height 29
radio input "true"
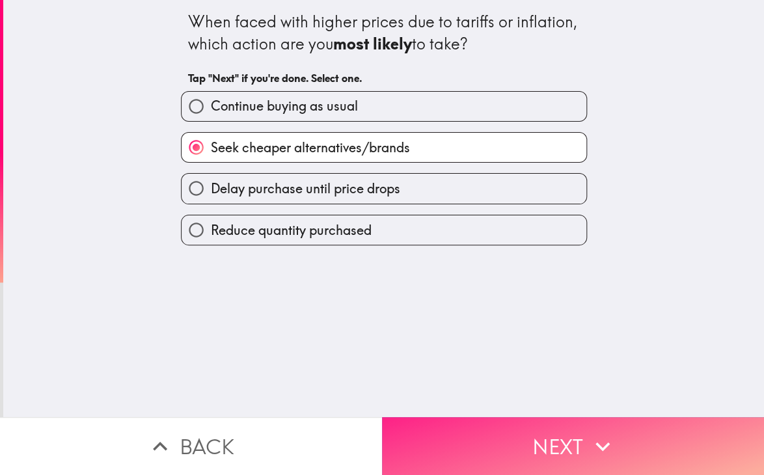
click at [565, 441] on button "Next" at bounding box center [573, 446] width 382 height 58
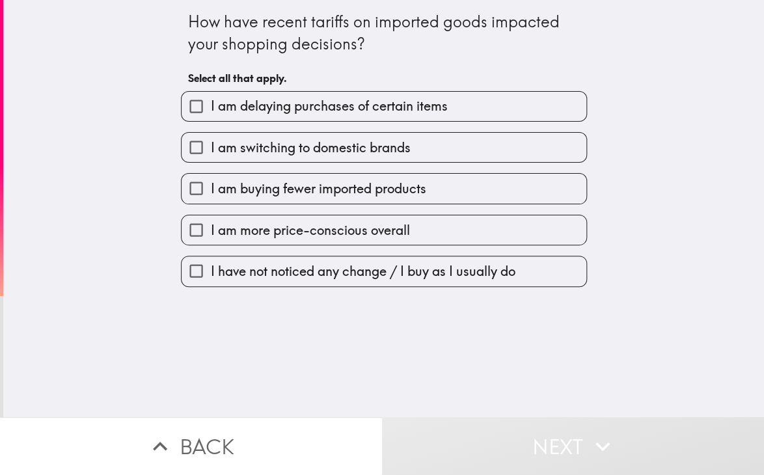
drag, startPoint x: 146, startPoint y: 27, endPoint x: 539, endPoint y: 395, distance: 538.2
click at [534, 393] on div "How have recent tariffs on imported goods impacted your shopping decisions? Sel…" at bounding box center [383, 208] width 761 height 417
click at [295, 116] on label "I am delaying purchases of certain items" at bounding box center [384, 106] width 405 height 29
click at [211, 116] on input "I am delaying purchases of certain items" at bounding box center [196, 106] width 29 height 29
checkbox input "true"
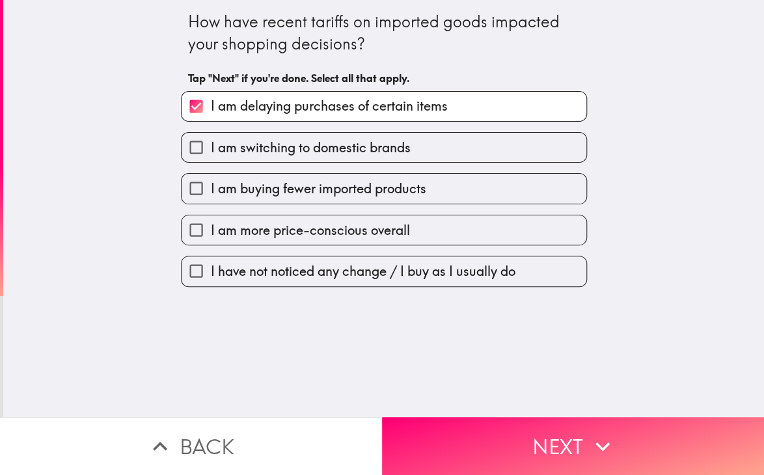
click at [289, 133] on label "I am switching to domestic brands" at bounding box center [384, 147] width 405 height 29
click at [211, 133] on input "I am switching to domestic brands" at bounding box center [196, 147] width 29 height 29
checkbox input "true"
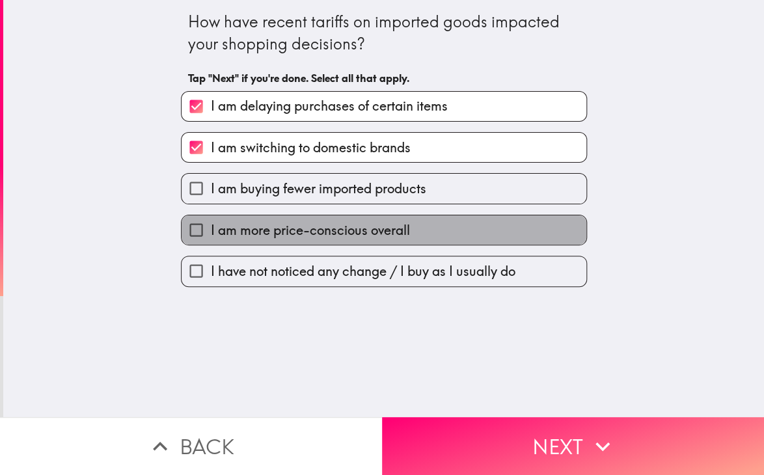
click at [292, 230] on span "I am more price-conscious overall" at bounding box center [310, 230] width 199 height 18
click at [211, 230] on input "I am more price-conscious overall" at bounding box center [196, 229] width 29 height 29
checkbox input "true"
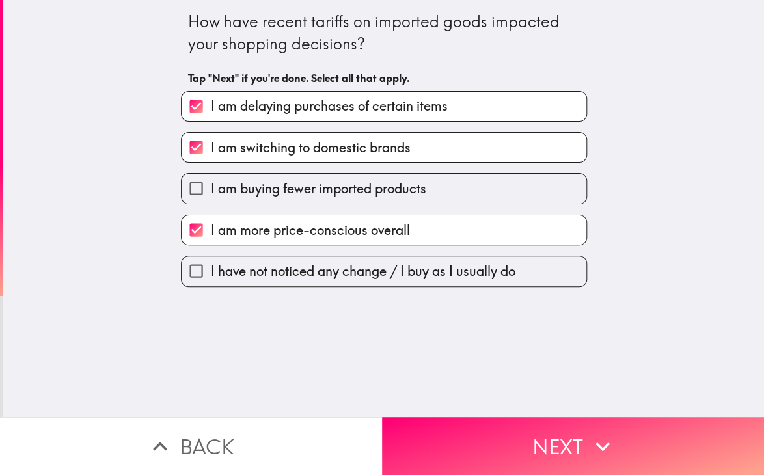
click at [295, 115] on span "I am delaying purchases of certain items" at bounding box center [329, 106] width 237 height 18
click at [211, 115] on input "I am delaying purchases of certain items" at bounding box center [196, 106] width 29 height 29
checkbox input "false"
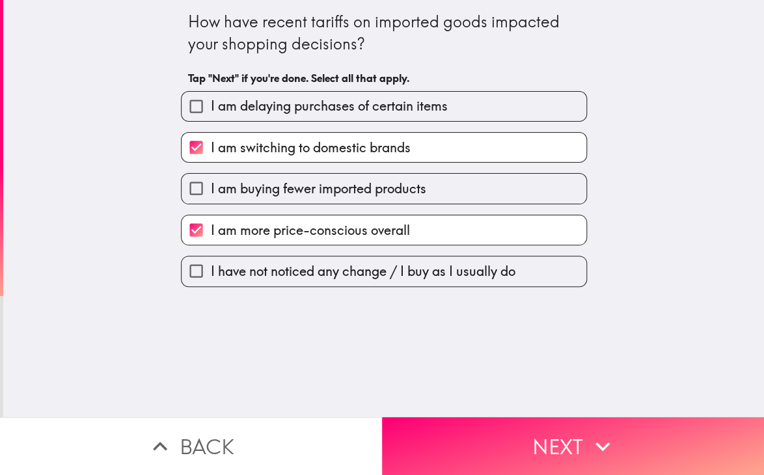
click at [275, 190] on span "I am buying fewer imported products" at bounding box center [318, 189] width 215 height 18
click at [211, 190] on input "I am buying fewer imported products" at bounding box center [196, 188] width 29 height 29
checkbox input "true"
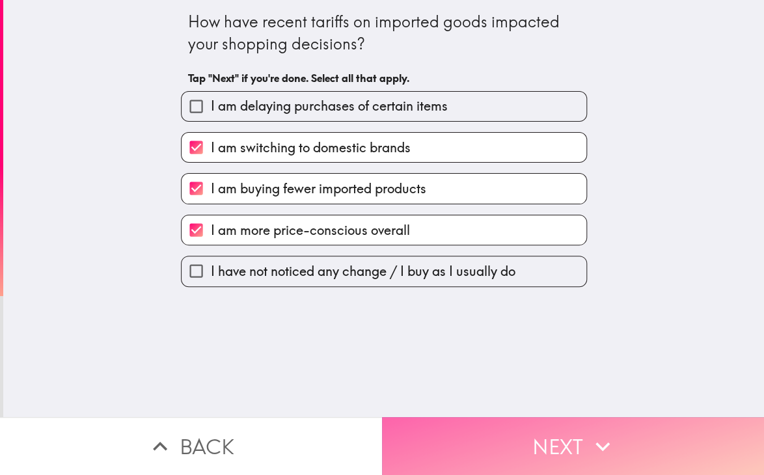
click at [573, 426] on button "Next" at bounding box center [573, 446] width 382 height 58
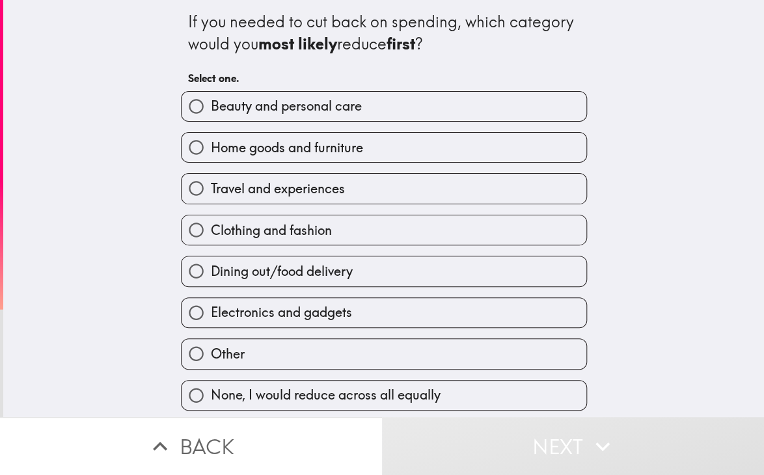
click at [284, 280] on label "Dining out/food delivery" at bounding box center [384, 270] width 405 height 29
click at [211, 280] on input "Dining out/food delivery" at bounding box center [196, 270] width 29 height 29
radio input "true"
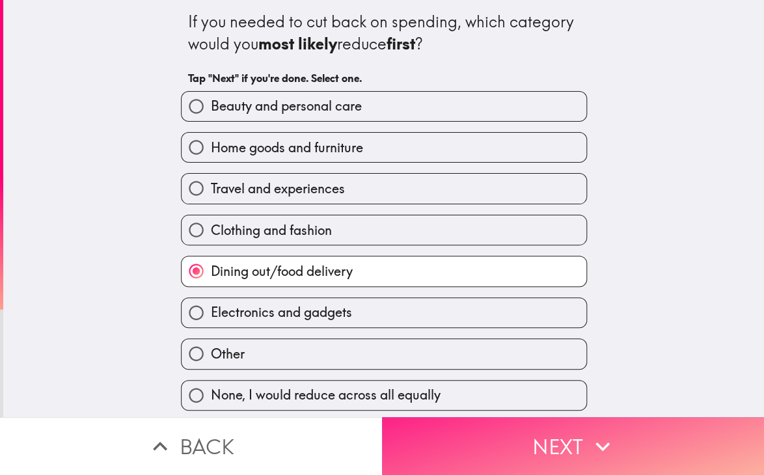
click at [549, 437] on button "Next" at bounding box center [573, 446] width 382 height 58
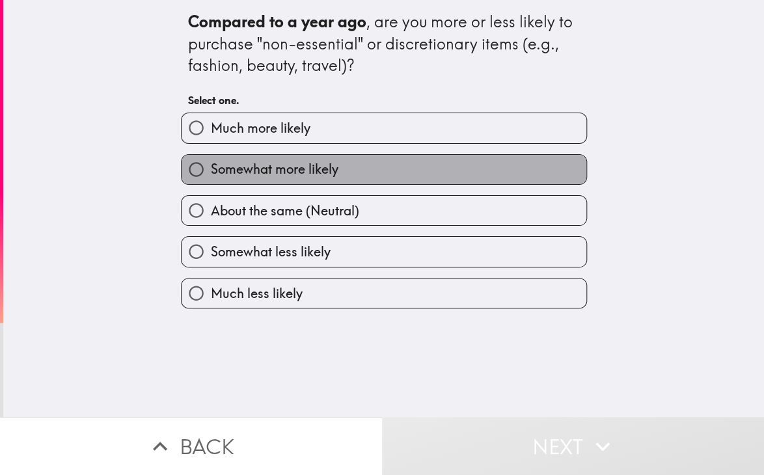
click at [277, 172] on span "Somewhat more likely" at bounding box center [275, 169] width 128 height 18
click at [211, 172] on input "Somewhat more likely" at bounding box center [196, 169] width 29 height 29
radio input "true"
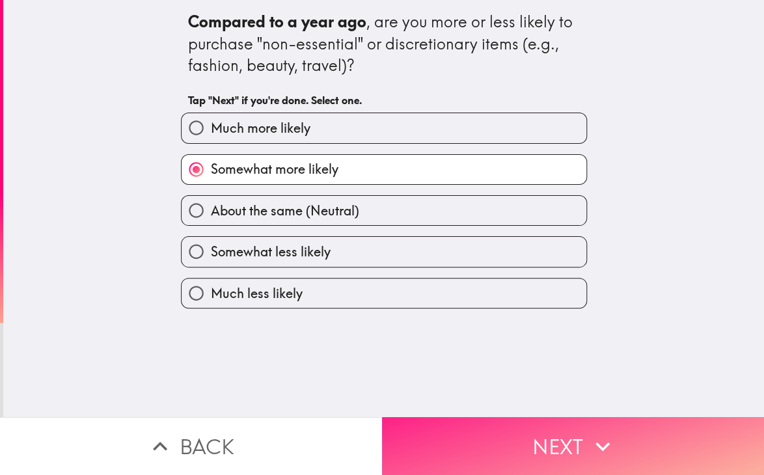
click at [521, 445] on button "Next" at bounding box center [573, 446] width 382 height 58
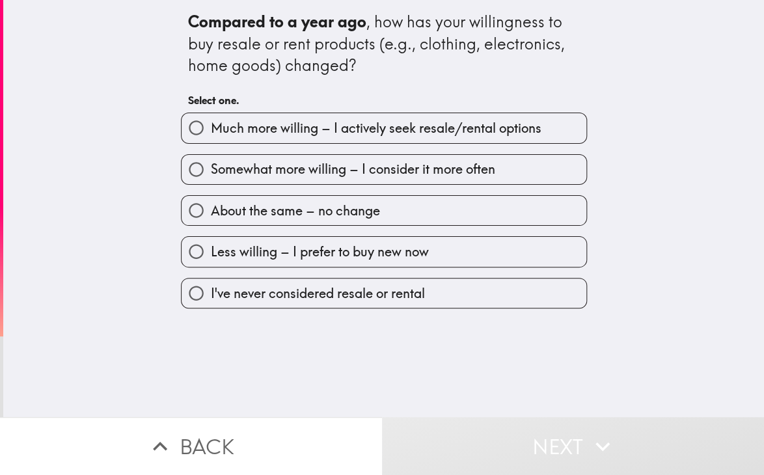
click at [247, 162] on span "Somewhat more willing – I consider it more often" at bounding box center [353, 169] width 284 height 18
click at [211, 162] on input "Somewhat more willing – I consider it more often" at bounding box center [196, 169] width 29 height 29
radio input "true"
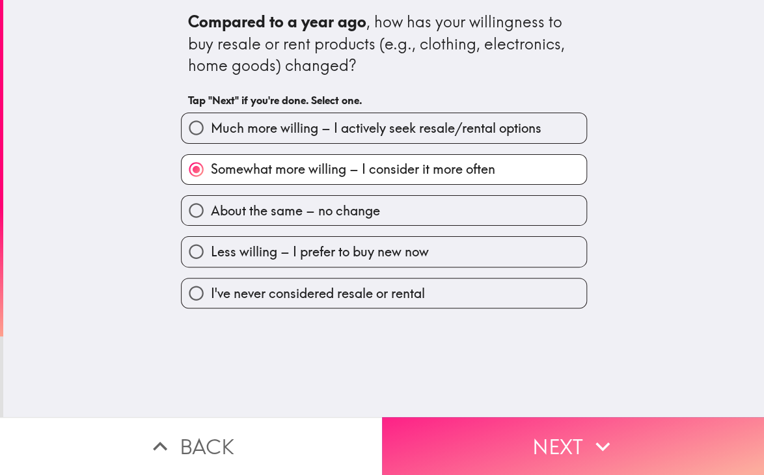
click at [588, 447] on icon "button" at bounding box center [602, 446] width 29 height 29
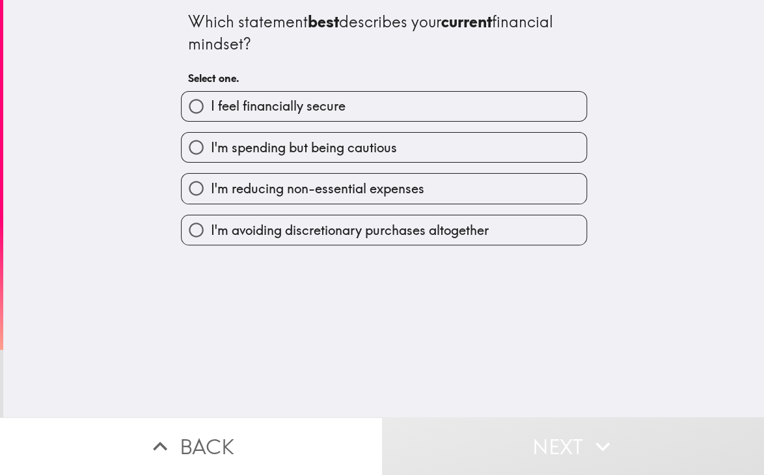
click at [272, 115] on span "I feel financially secure" at bounding box center [278, 106] width 135 height 18
click at [211, 115] on input "I feel financially secure" at bounding box center [196, 106] width 29 height 29
radio input "true"
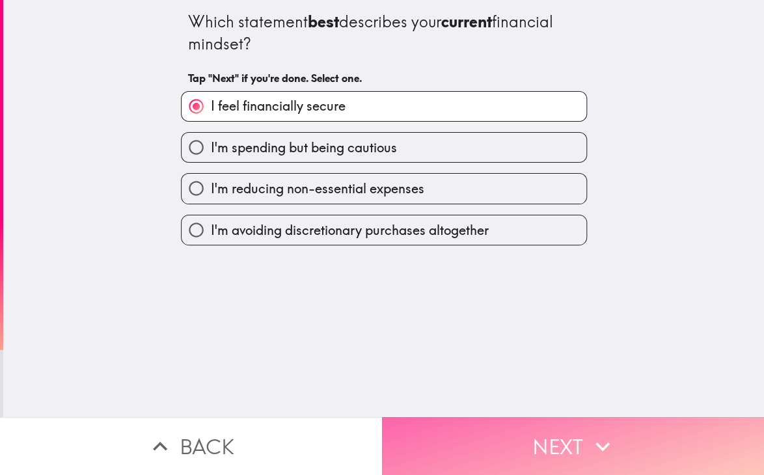
click at [560, 417] on button "Next" at bounding box center [573, 446] width 382 height 58
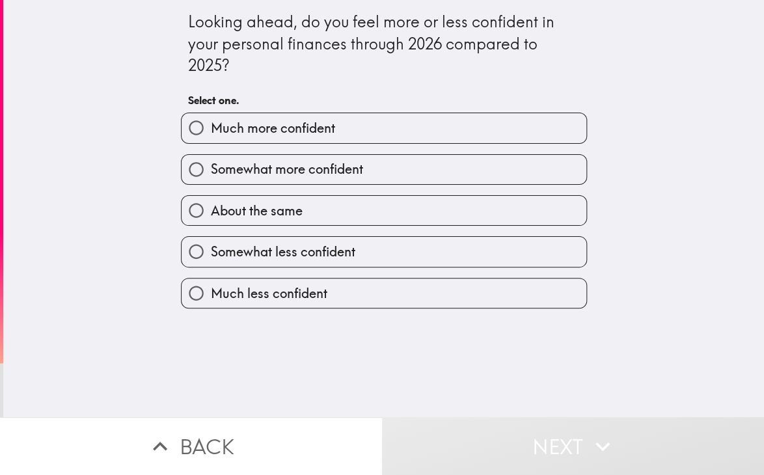
click at [284, 185] on div "About the same" at bounding box center [379, 205] width 416 height 41
click at [312, 181] on label "Somewhat more confident" at bounding box center [384, 169] width 405 height 29
click at [211, 181] on input "Somewhat more confident" at bounding box center [196, 169] width 29 height 29
radio input "true"
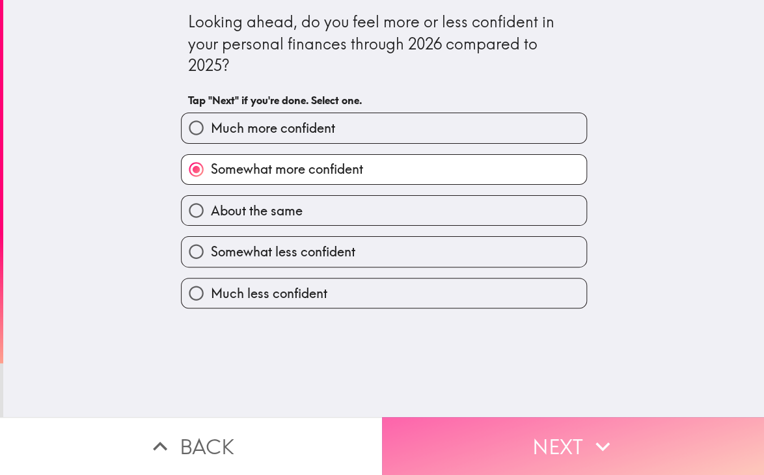
click at [633, 426] on button "Next" at bounding box center [573, 446] width 382 height 58
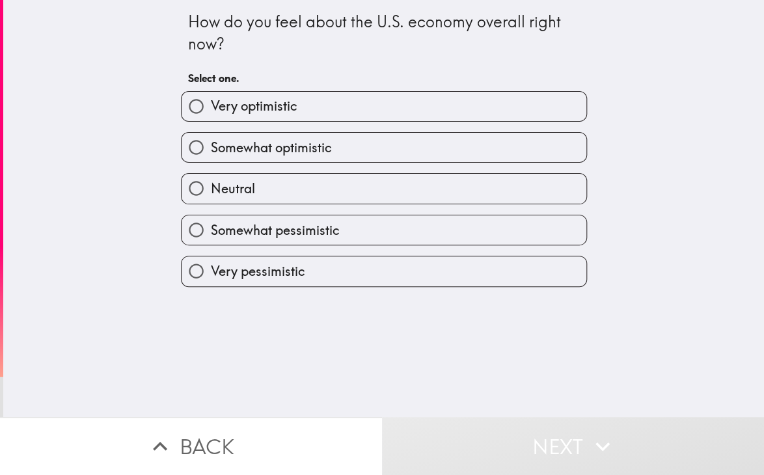
click at [330, 144] on label "Somewhat optimistic" at bounding box center [384, 147] width 405 height 29
click at [211, 144] on input "Somewhat optimistic" at bounding box center [196, 147] width 29 height 29
radio input "true"
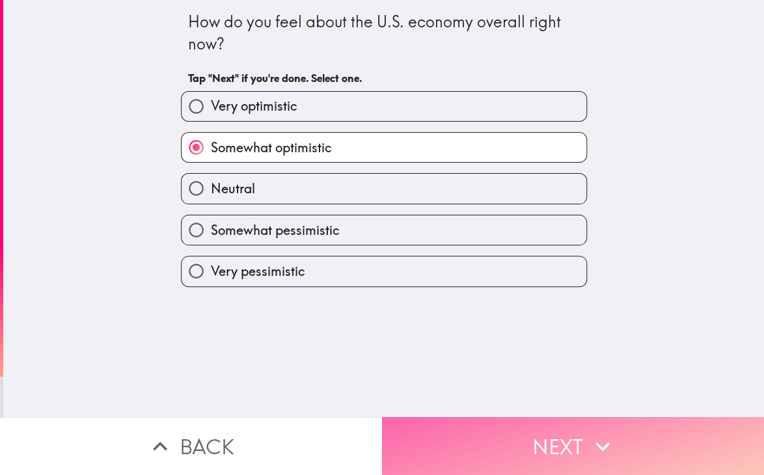
click at [615, 453] on button "Next" at bounding box center [573, 446] width 382 height 58
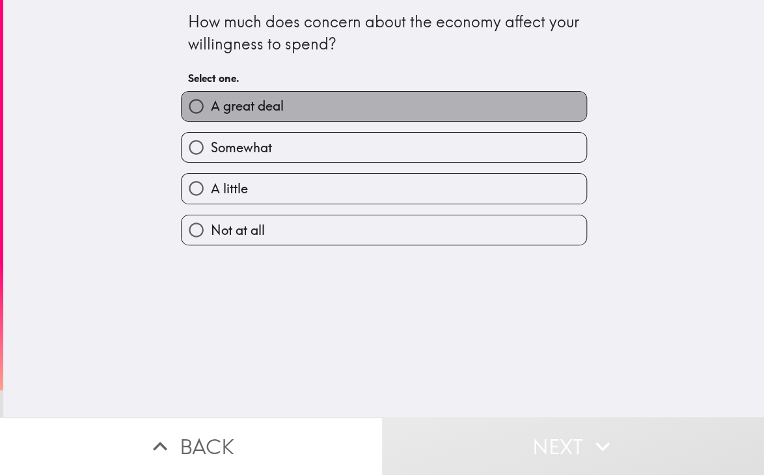
click at [239, 111] on span "A great deal" at bounding box center [247, 106] width 73 height 18
click at [211, 111] on input "A great deal" at bounding box center [196, 106] width 29 height 29
radio input "true"
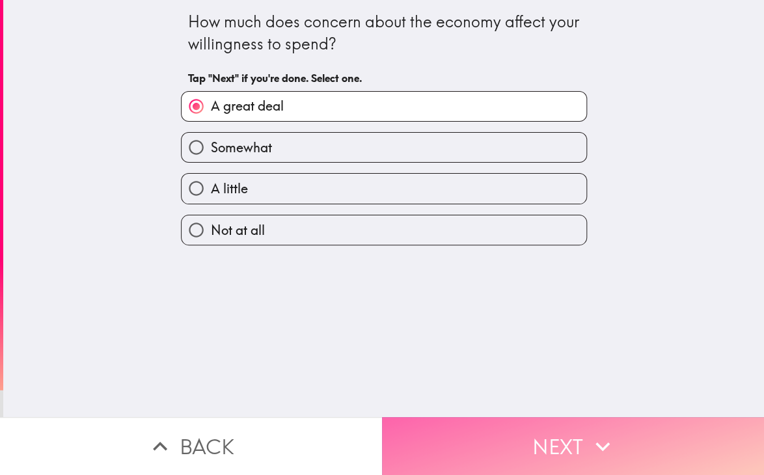
click at [535, 446] on button "Next" at bounding box center [573, 446] width 382 height 58
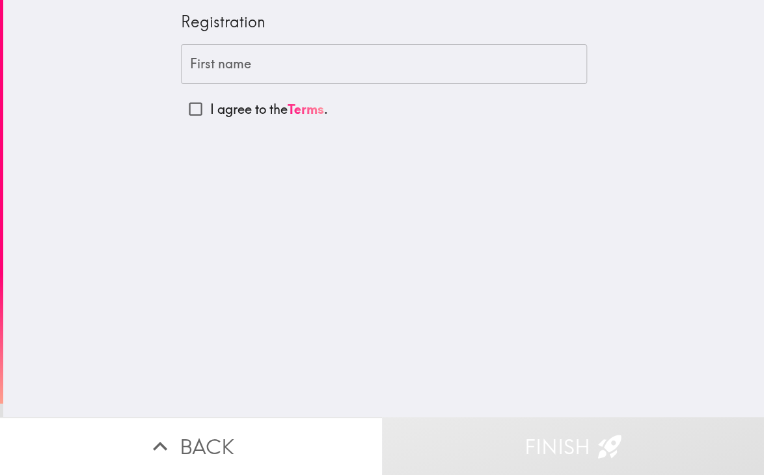
click at [242, 80] on input "First name" at bounding box center [384, 64] width 406 height 40
click at [260, 74] on input "First name" at bounding box center [384, 64] width 406 height 40
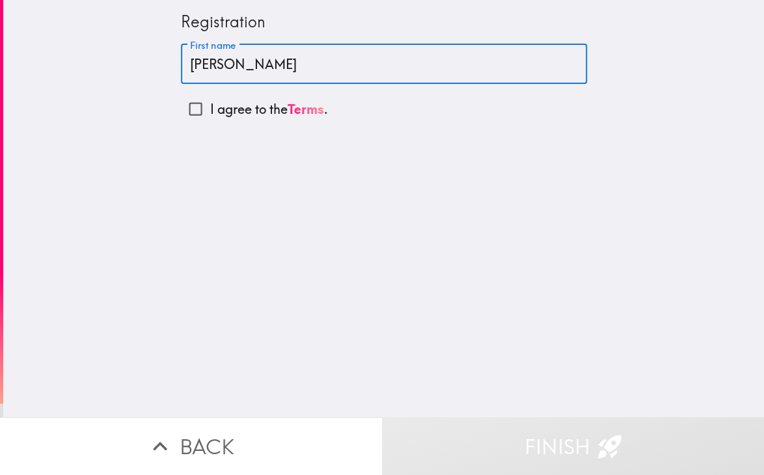
type input "[PERSON_NAME]"
drag, startPoint x: 260, startPoint y: 74, endPoint x: 190, endPoint y: 110, distance: 78.9
click at [186, 107] on input "I agree to the Terms ." at bounding box center [195, 108] width 29 height 29
checkbox input "true"
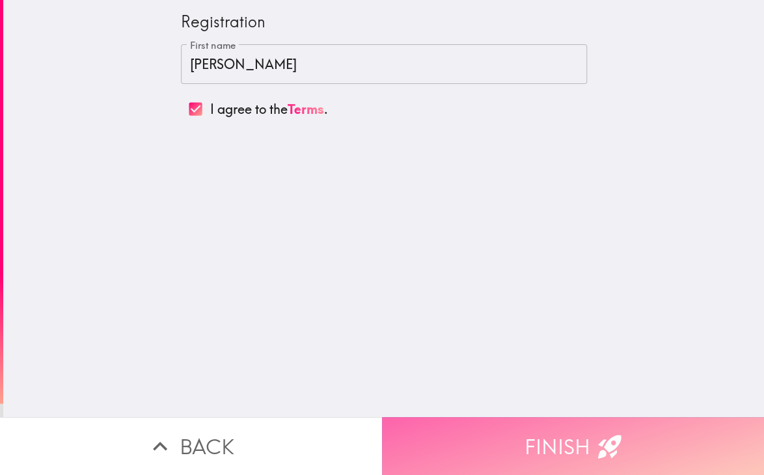
click at [549, 422] on button "Finish" at bounding box center [573, 446] width 382 height 58
